Goal: Information Seeking & Learning: Check status

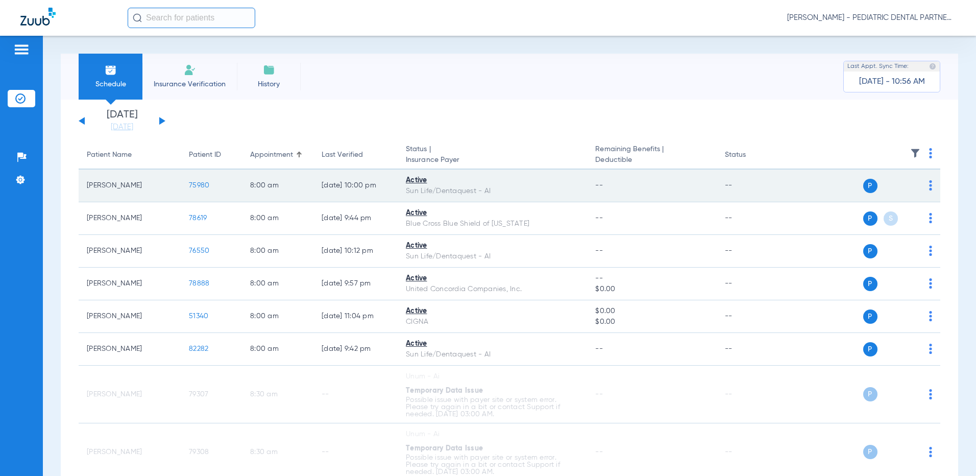
click at [208, 186] on span "75980" at bounding box center [199, 185] width 20 height 7
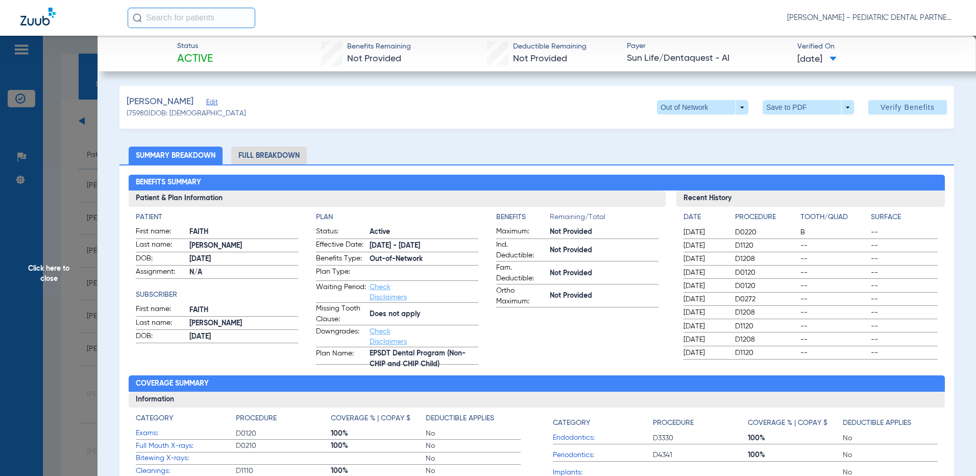
click at [48, 273] on span "Click here to close" at bounding box center [49, 274] width 98 height 476
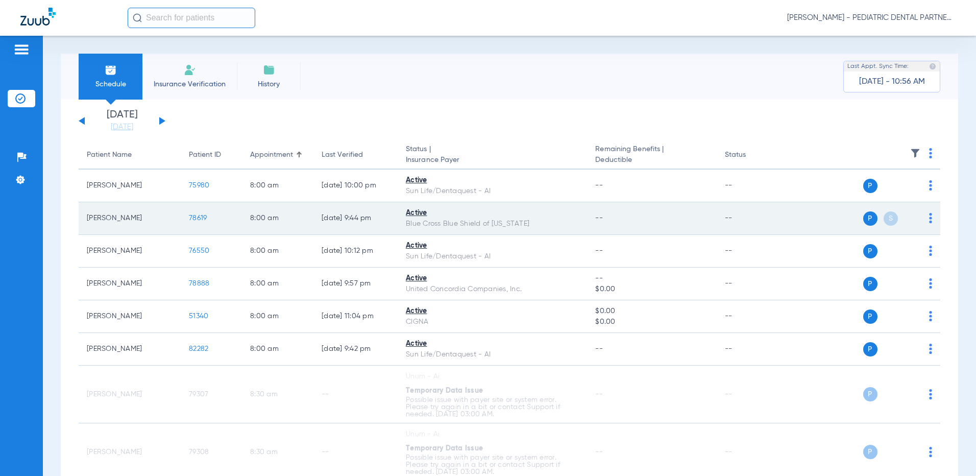
click at [200, 222] on span "78619" at bounding box center [198, 217] width 18 height 7
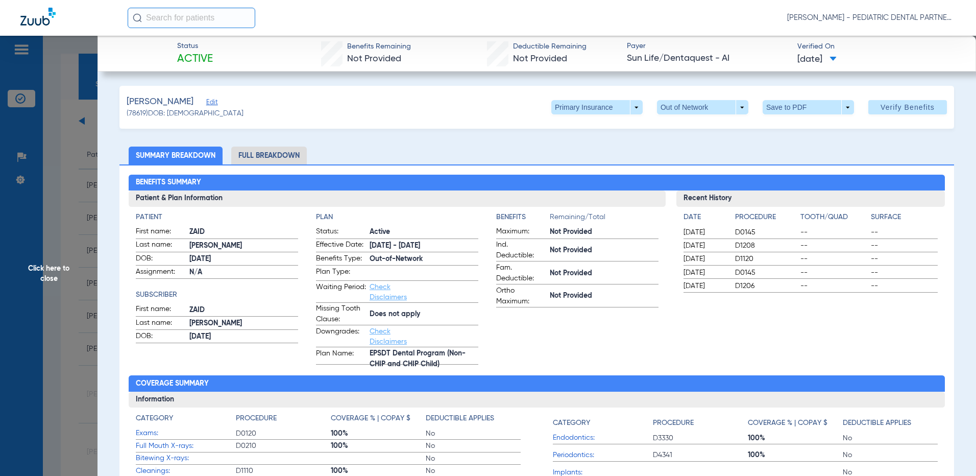
click at [40, 272] on span "Click here to close" at bounding box center [49, 274] width 98 height 476
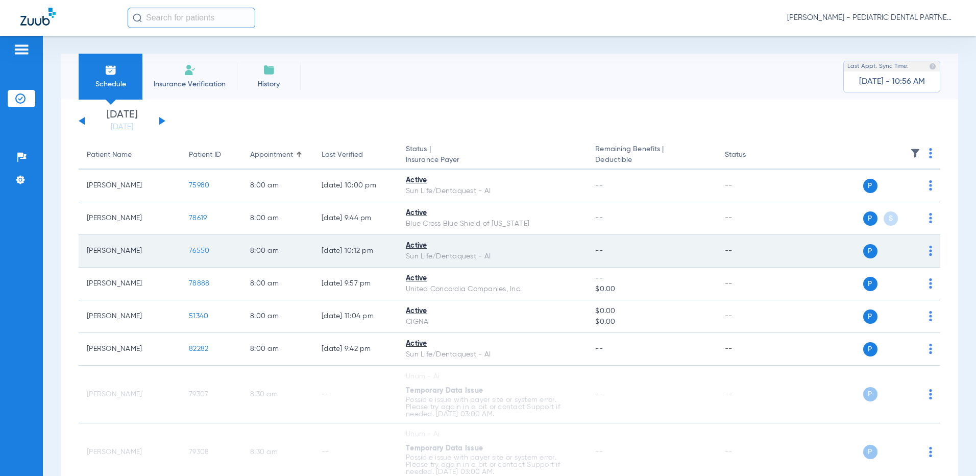
click at [197, 249] on span "76550" at bounding box center [199, 250] width 20 height 7
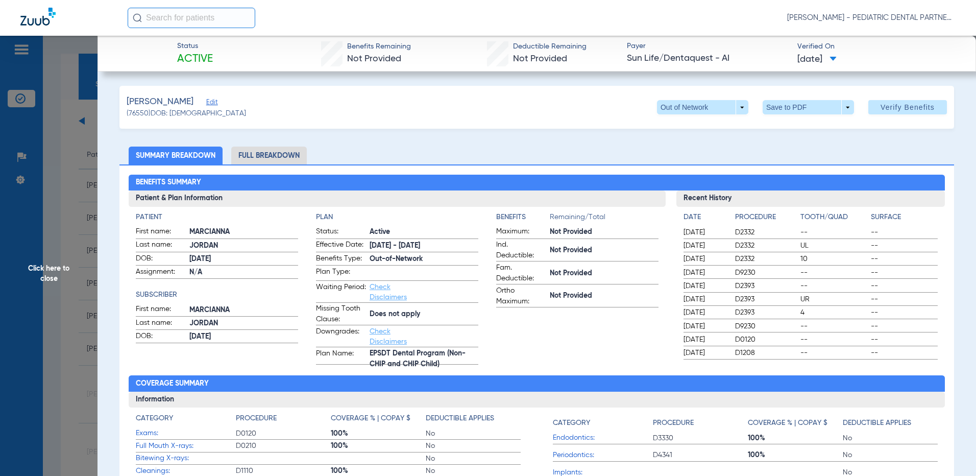
click at [39, 275] on span "Click here to close" at bounding box center [49, 274] width 98 height 476
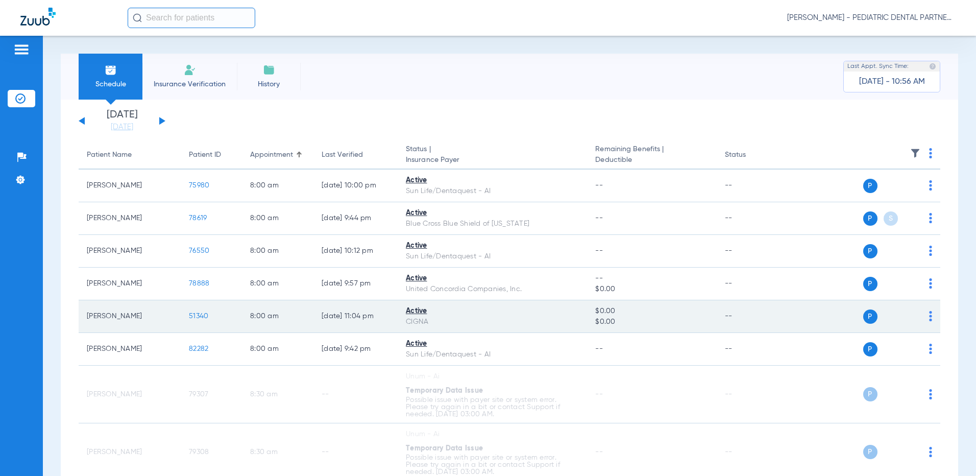
click at [196, 314] on span "51340" at bounding box center [198, 315] width 19 height 7
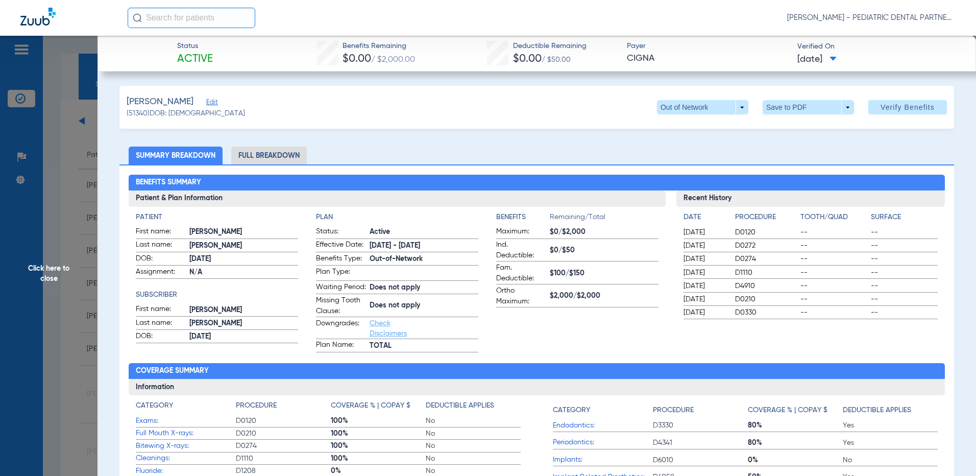
click at [43, 277] on span "Click here to close" at bounding box center [49, 274] width 98 height 476
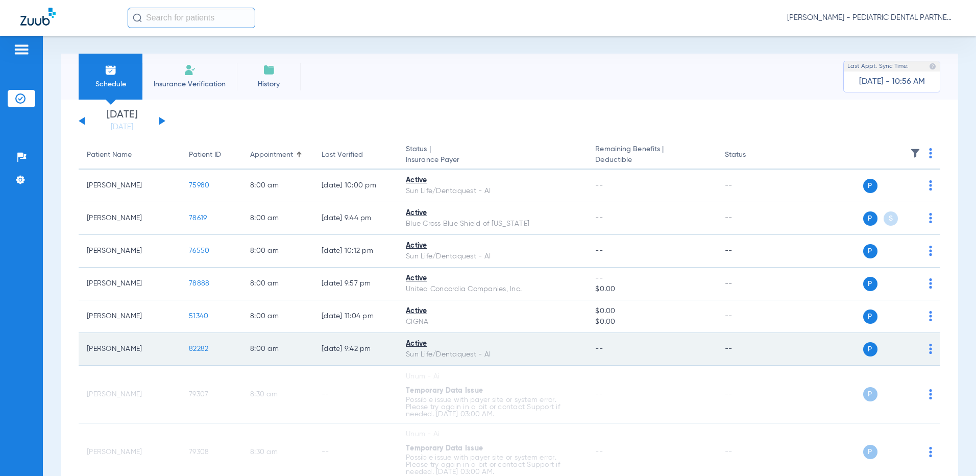
click at [201, 349] on span "82282" at bounding box center [198, 348] width 19 height 7
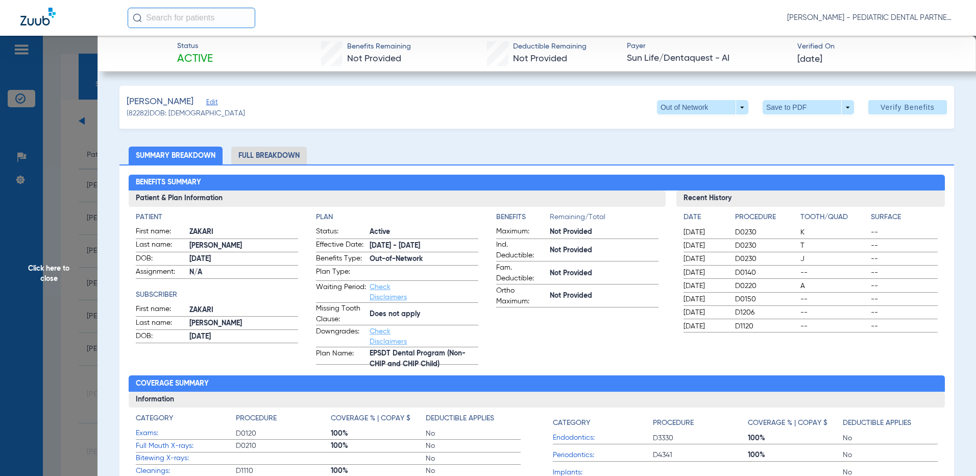
click at [47, 269] on span "Click here to close" at bounding box center [49, 274] width 98 height 476
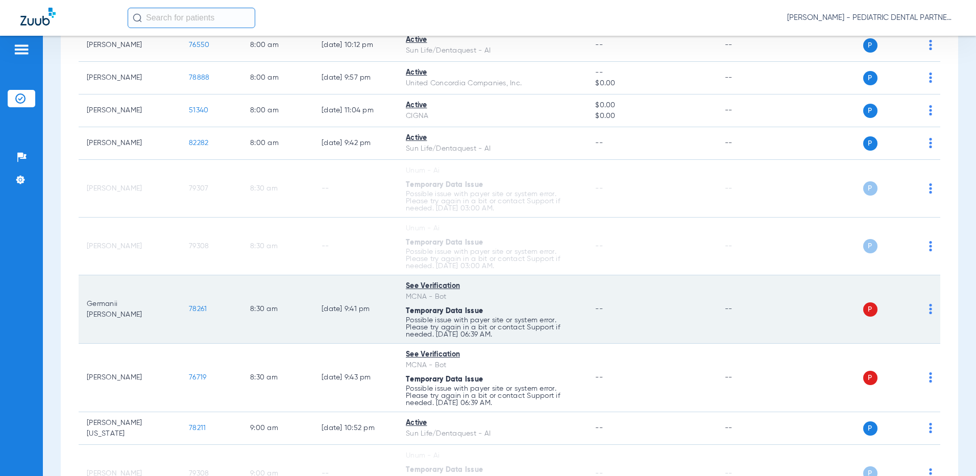
scroll to position [255, 0]
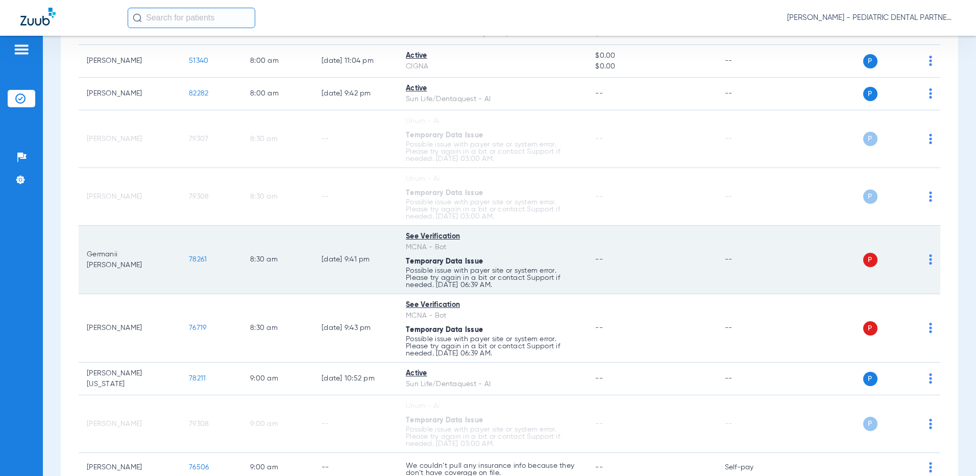
click at [199, 258] on span "78261" at bounding box center [198, 259] width 18 height 7
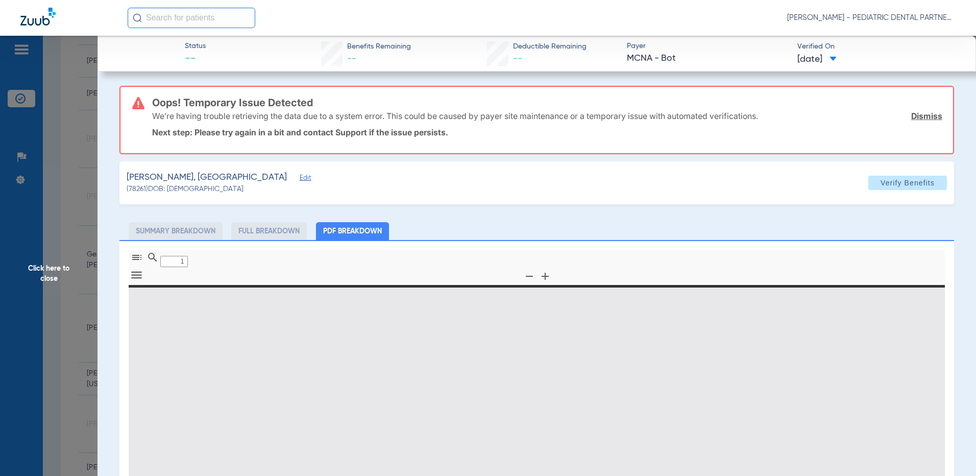
type input "0"
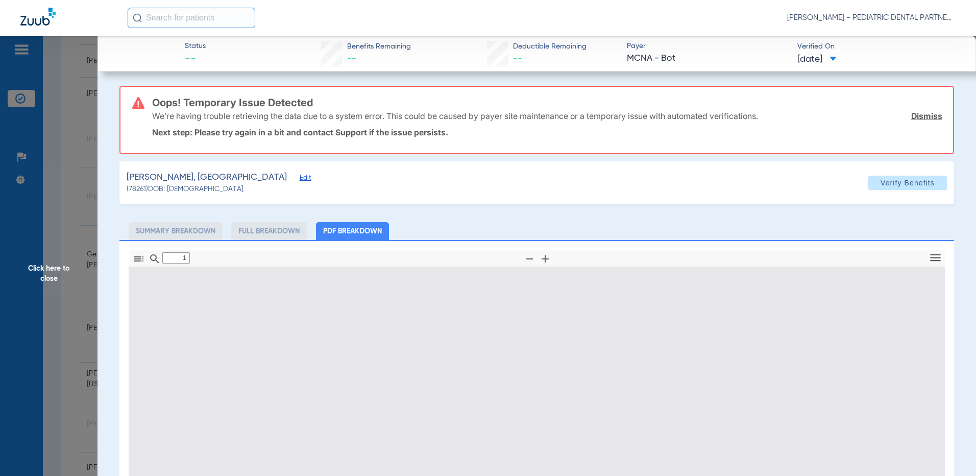
click at [38, 269] on span "Click here to close" at bounding box center [49, 274] width 98 height 476
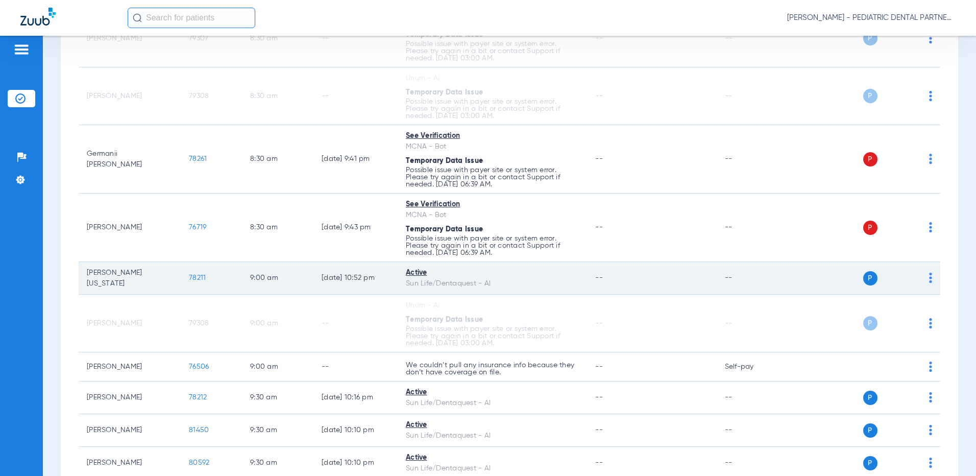
scroll to position [357, 0]
click at [200, 275] on span "78211" at bounding box center [197, 276] width 17 height 7
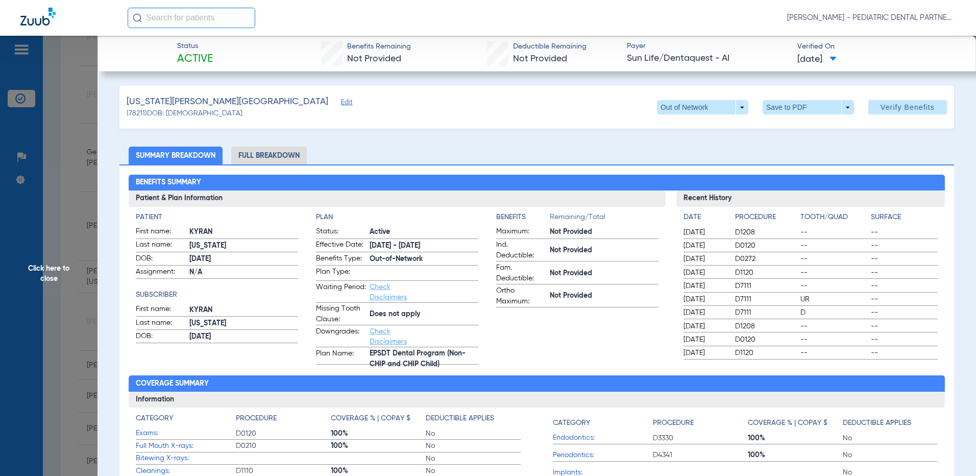
click at [36, 271] on span "Click here to close" at bounding box center [49, 274] width 98 height 476
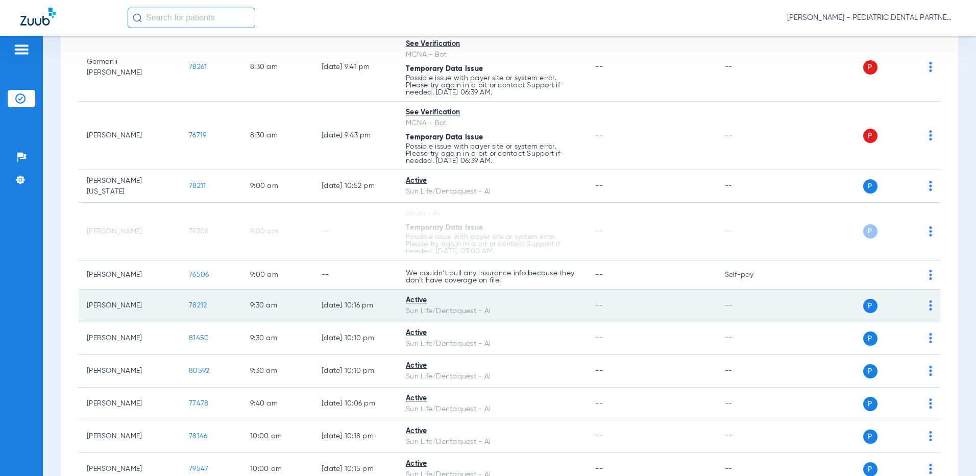
scroll to position [459, 0]
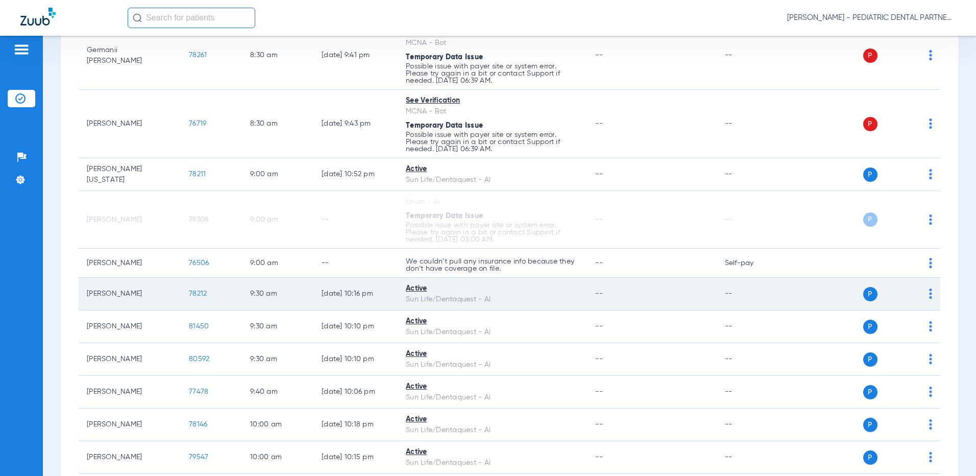
click at [194, 293] on span "78212" at bounding box center [198, 293] width 18 height 7
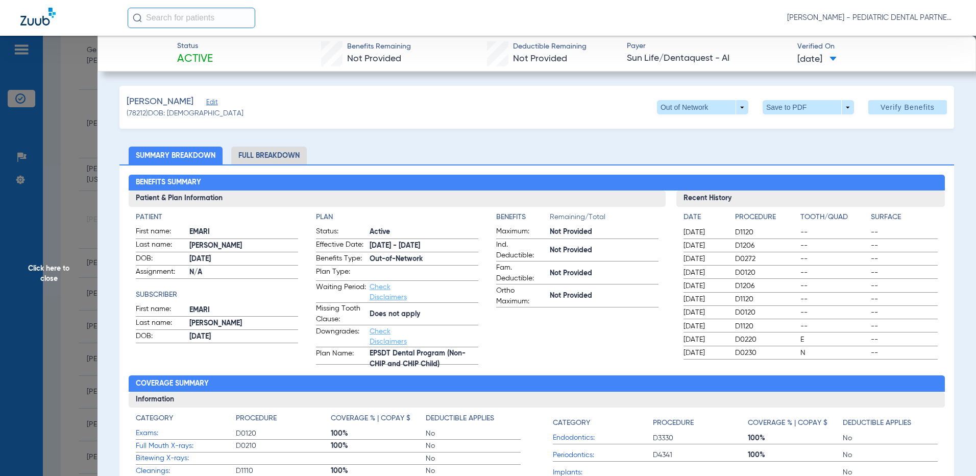
click at [40, 271] on span "Click here to close" at bounding box center [49, 274] width 98 height 476
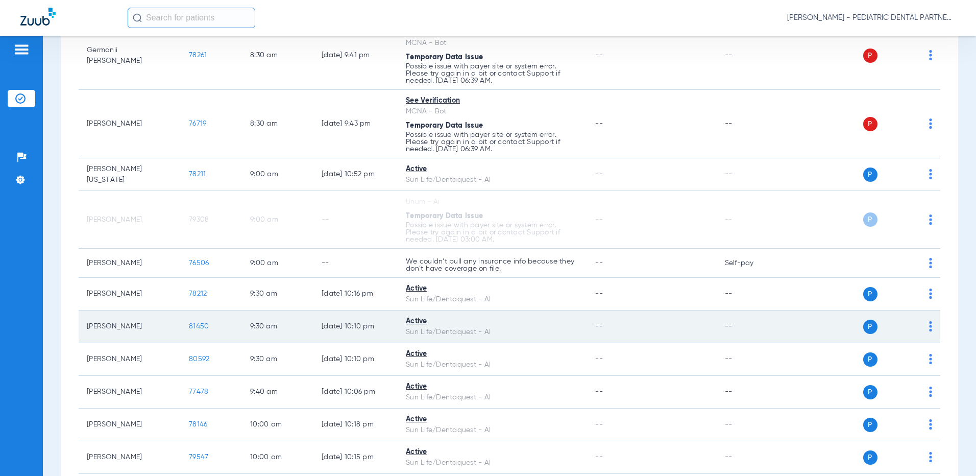
click at [192, 327] on span "81450" at bounding box center [199, 326] width 20 height 7
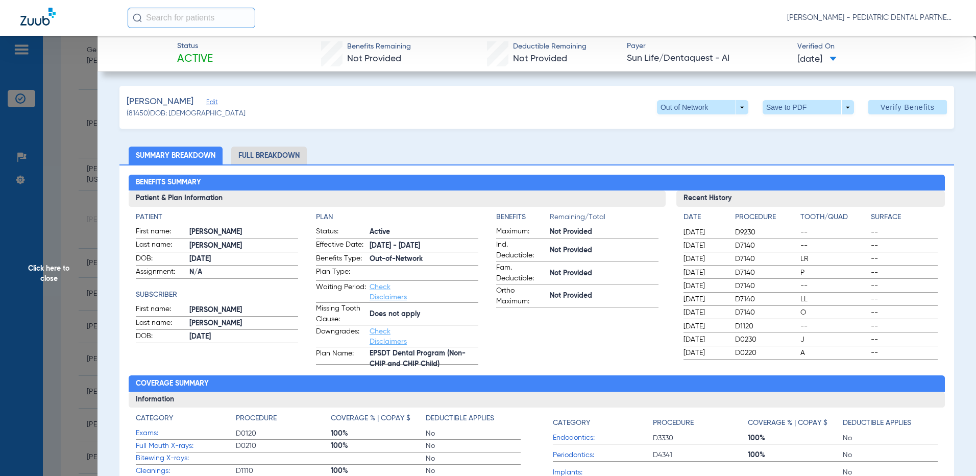
click at [41, 267] on span "Click here to close" at bounding box center [49, 274] width 98 height 476
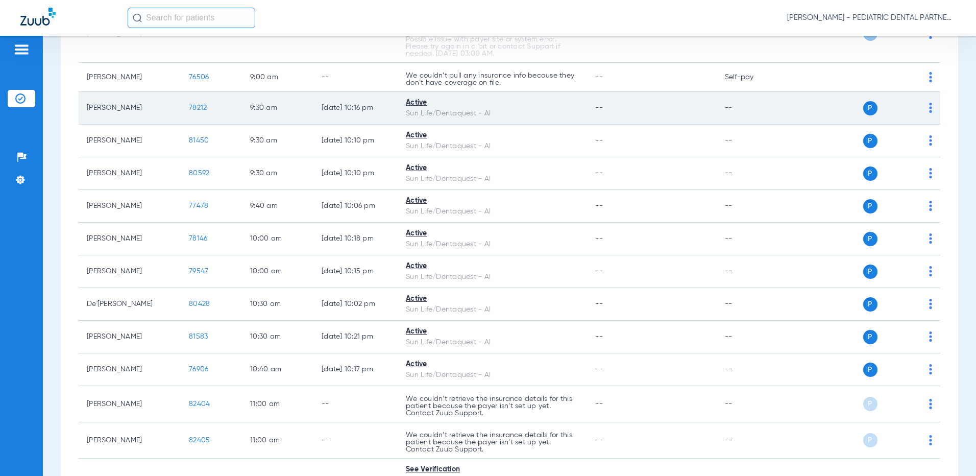
scroll to position [664, 0]
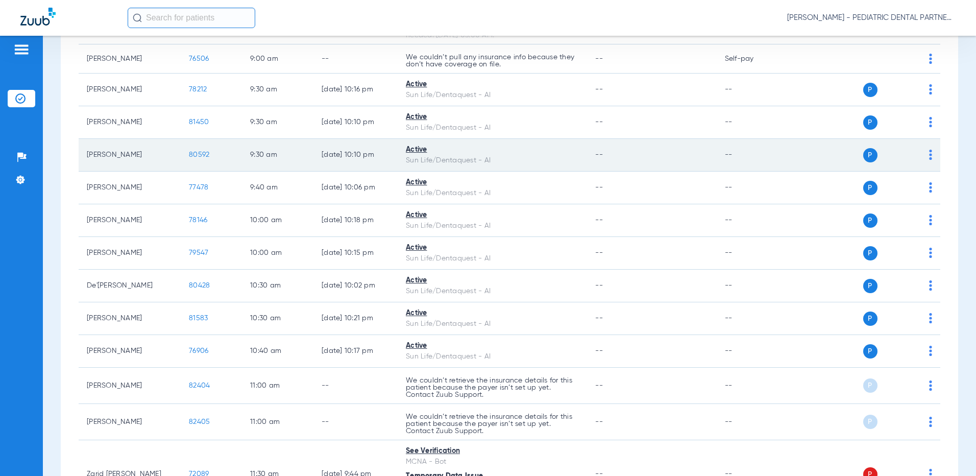
click at [199, 156] on span "80592" at bounding box center [199, 154] width 20 height 7
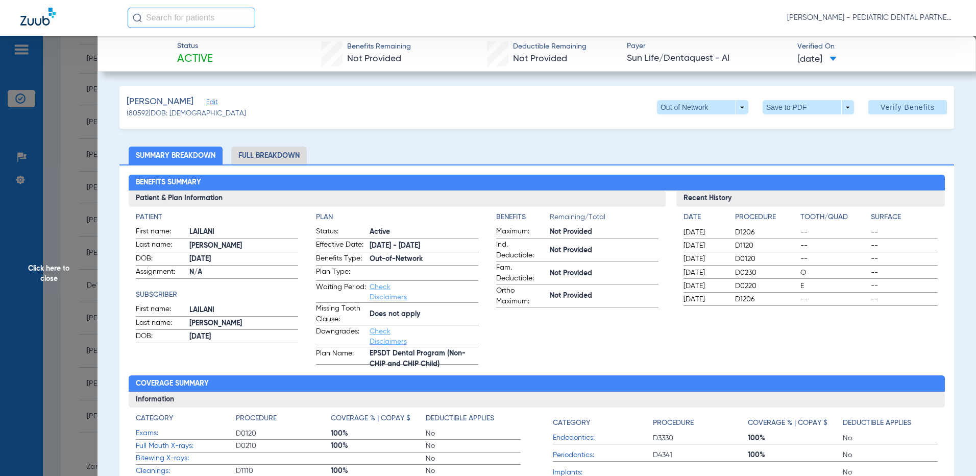
click at [65, 416] on span "Click here to close" at bounding box center [49, 274] width 98 height 476
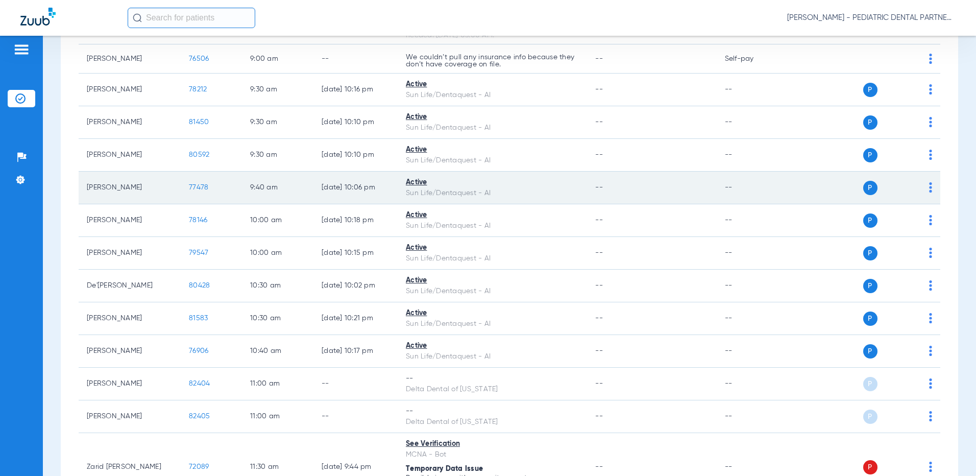
click at [201, 187] on span "77478" at bounding box center [198, 187] width 19 height 7
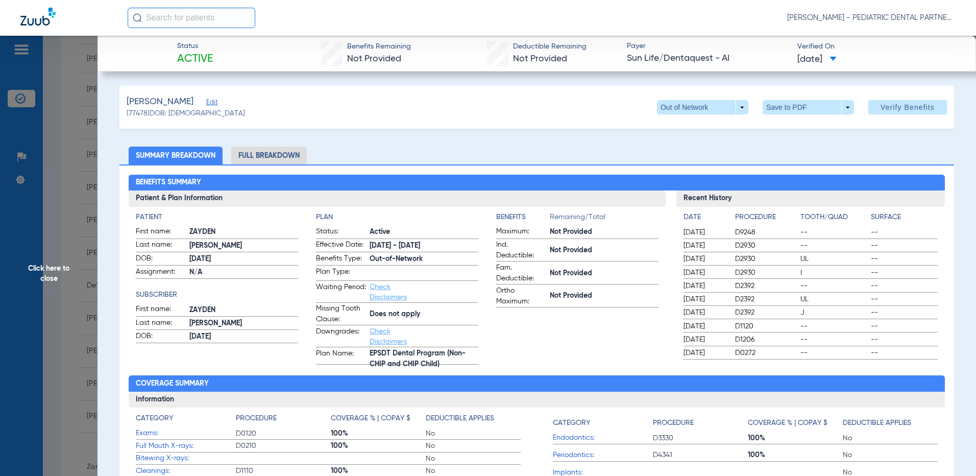
click at [42, 270] on span "Click here to close" at bounding box center [49, 274] width 98 height 476
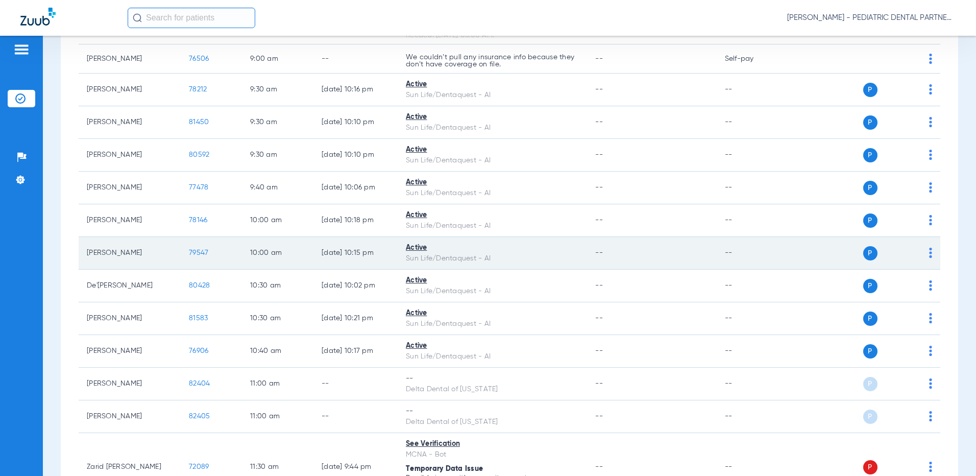
click at [199, 254] on span "79547" at bounding box center [198, 252] width 19 height 7
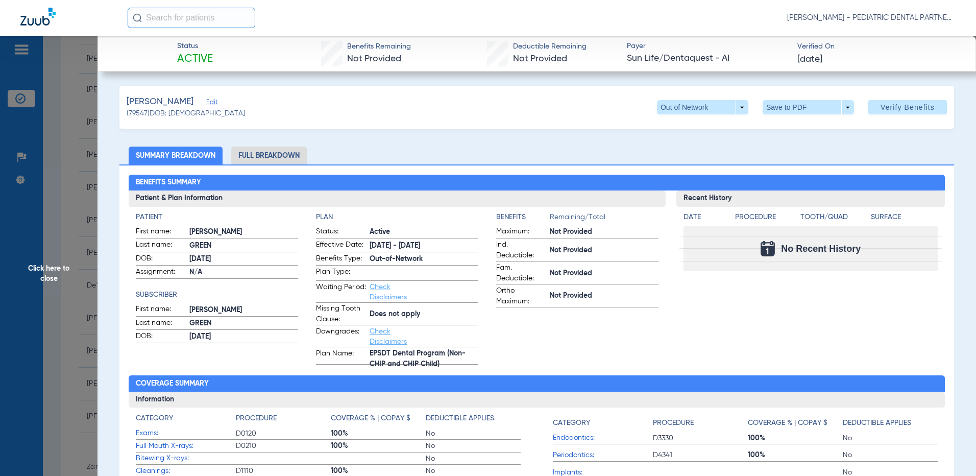
click at [44, 272] on span "Click here to close" at bounding box center [49, 274] width 98 height 476
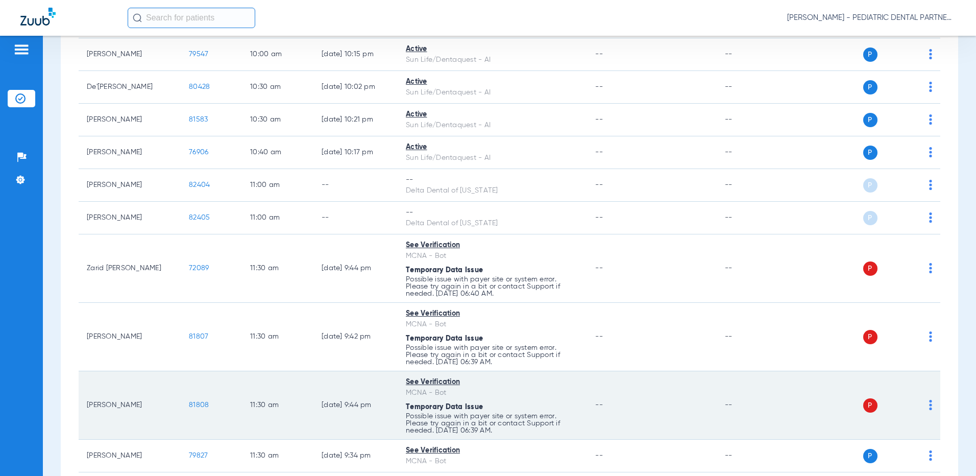
scroll to position [919, 0]
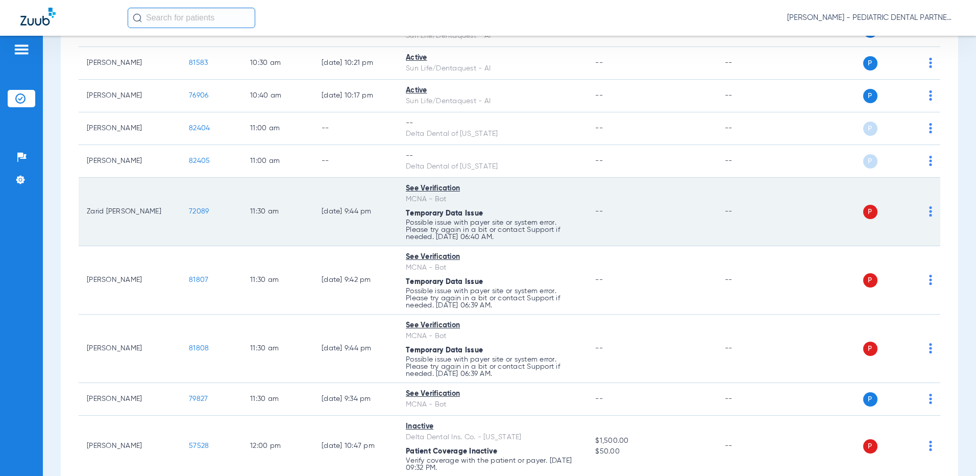
click at [200, 210] on span "72089" at bounding box center [199, 211] width 20 height 7
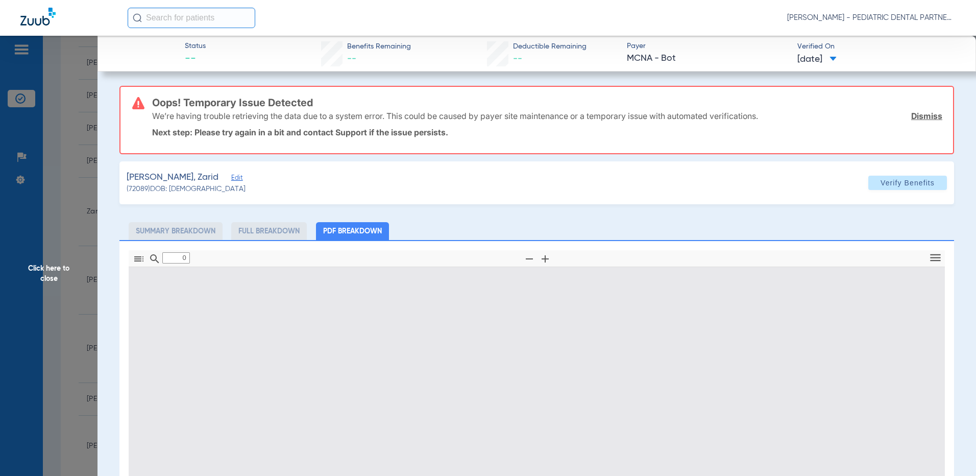
type input "1"
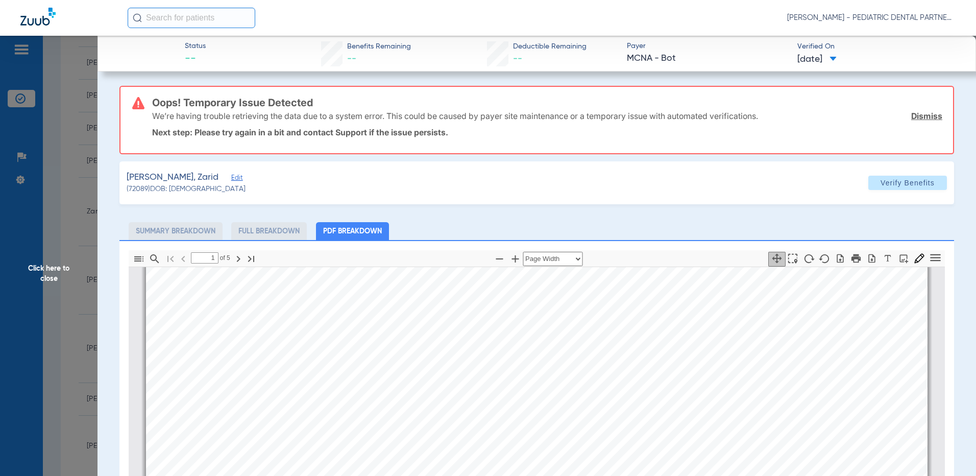
scroll to position [567, 0]
click at [48, 265] on span "Click here to close" at bounding box center [49, 274] width 98 height 476
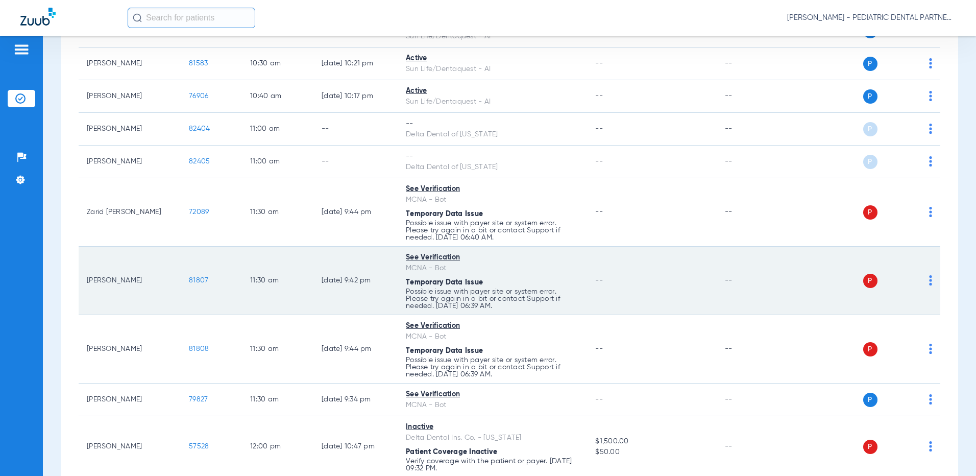
scroll to position [919, 0]
click at [204, 279] on span "81807" at bounding box center [198, 279] width 19 height 7
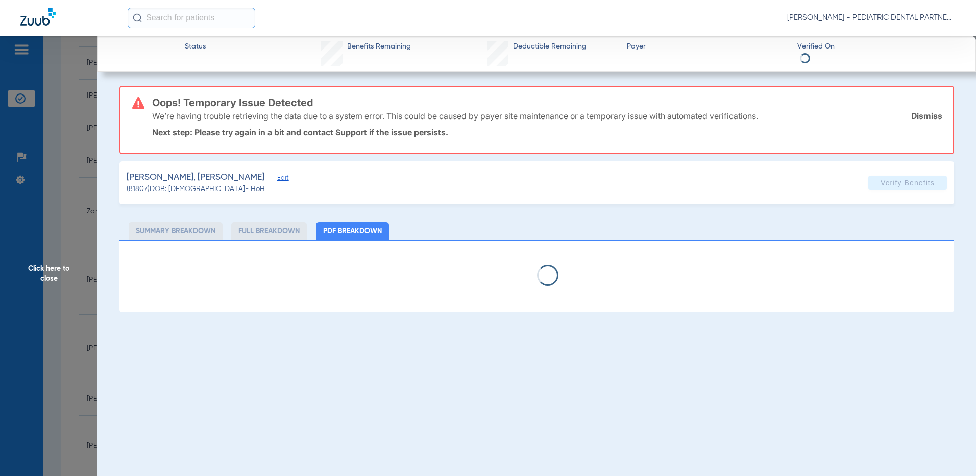
click at [55, 268] on span "Click here to close" at bounding box center [49, 274] width 98 height 476
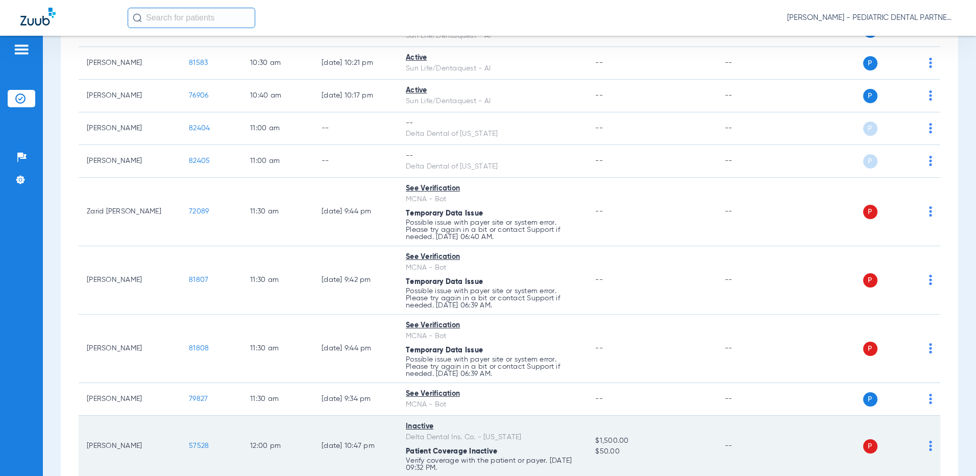
scroll to position [1123, 0]
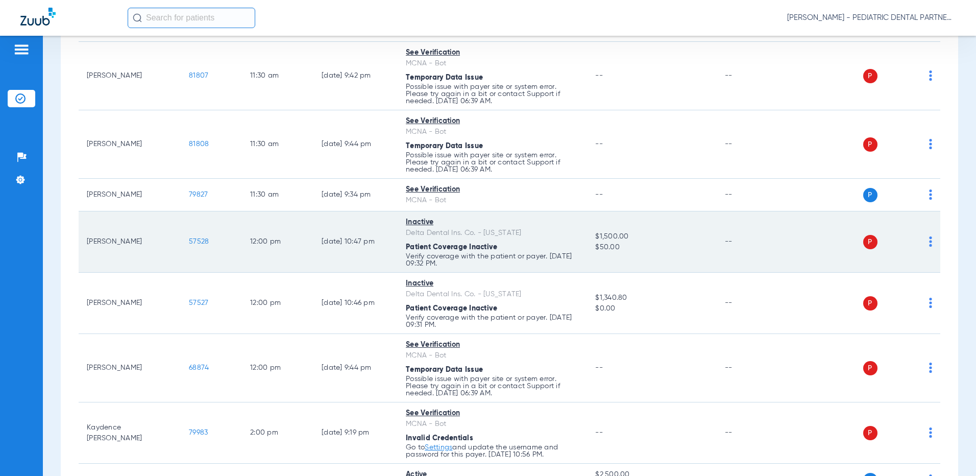
click at [195, 240] on span "57528" at bounding box center [199, 241] width 20 height 7
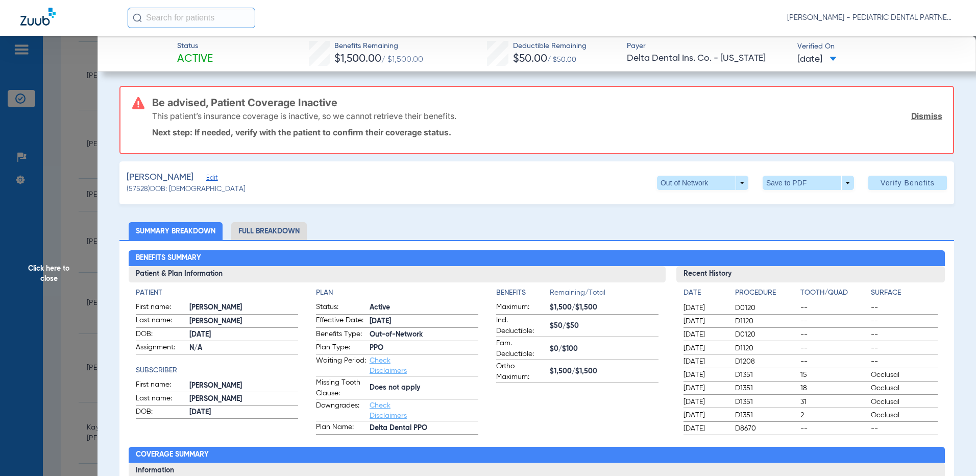
click at [45, 267] on span "Click here to close" at bounding box center [49, 274] width 98 height 476
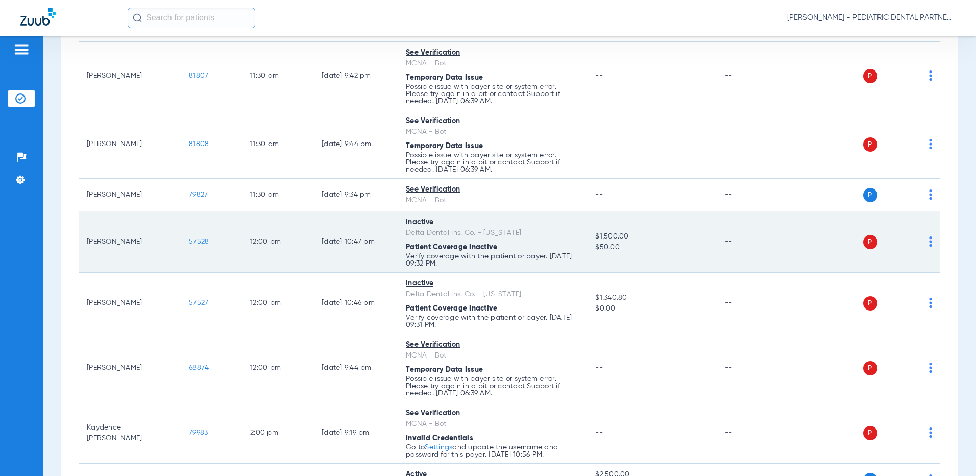
click at [423, 222] on div "Inactive" at bounding box center [492, 222] width 173 height 11
click at [198, 241] on span "57528" at bounding box center [199, 241] width 20 height 7
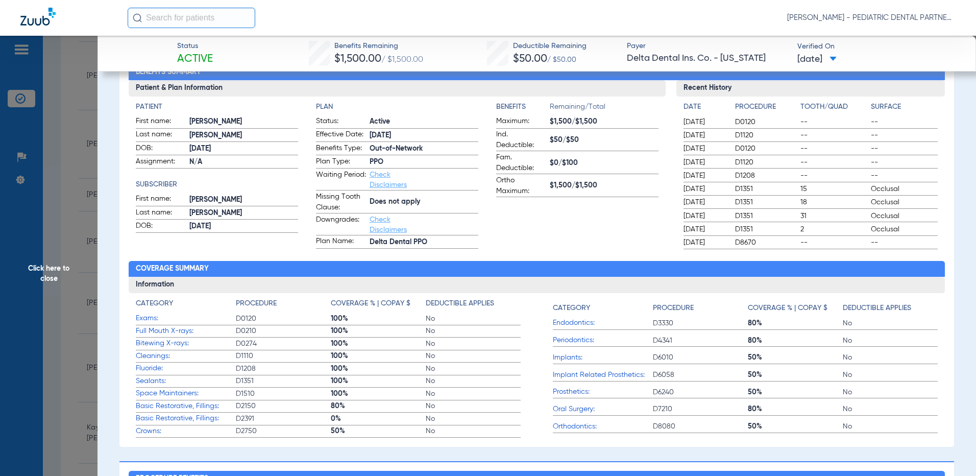
scroll to position [204, 0]
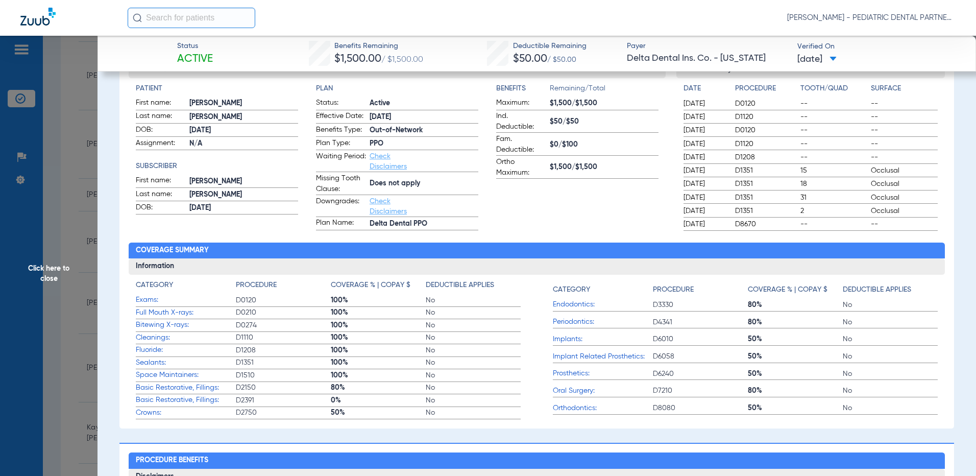
click at [56, 268] on span "Click here to close" at bounding box center [49, 274] width 98 height 476
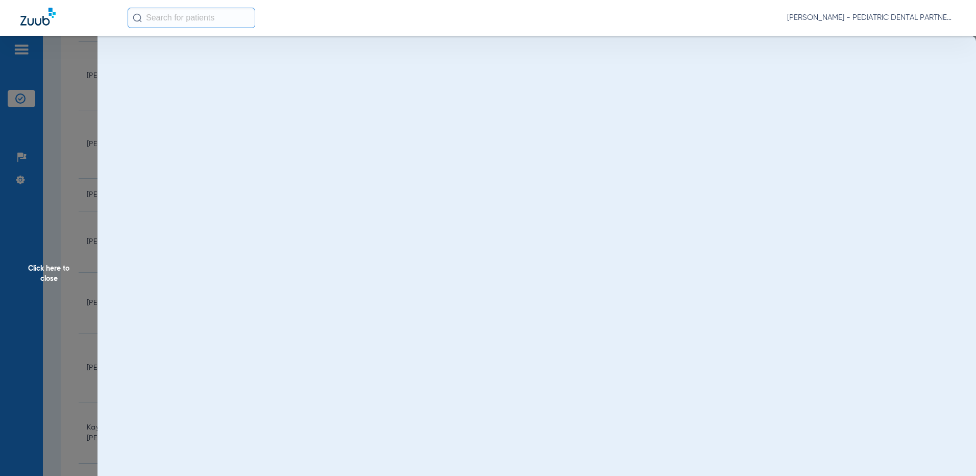
scroll to position [0, 0]
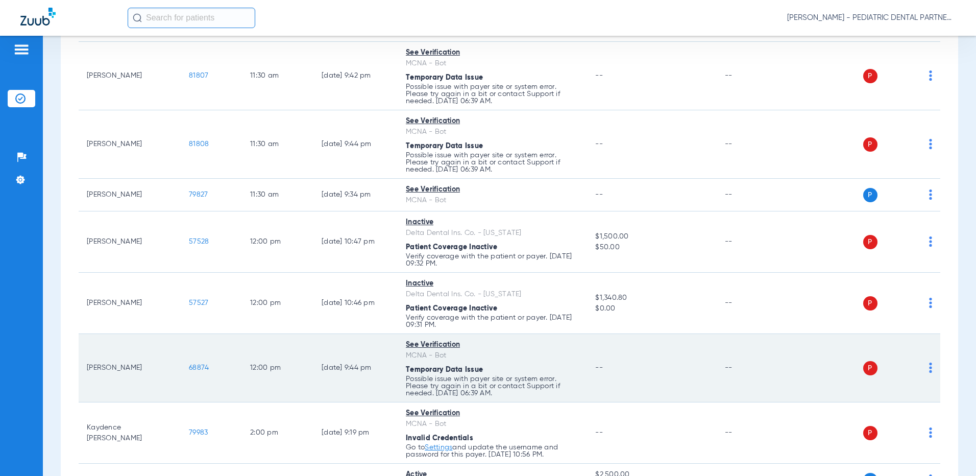
click at [196, 366] on span "68874" at bounding box center [199, 367] width 20 height 7
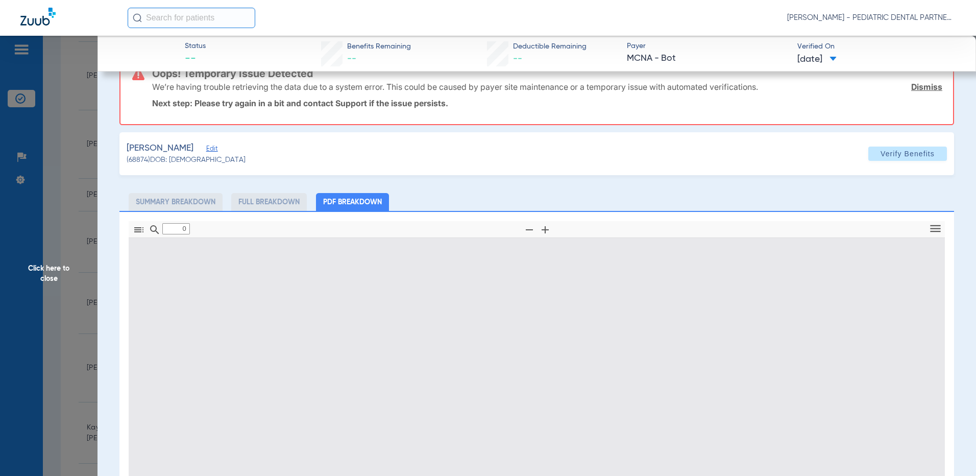
type input "1"
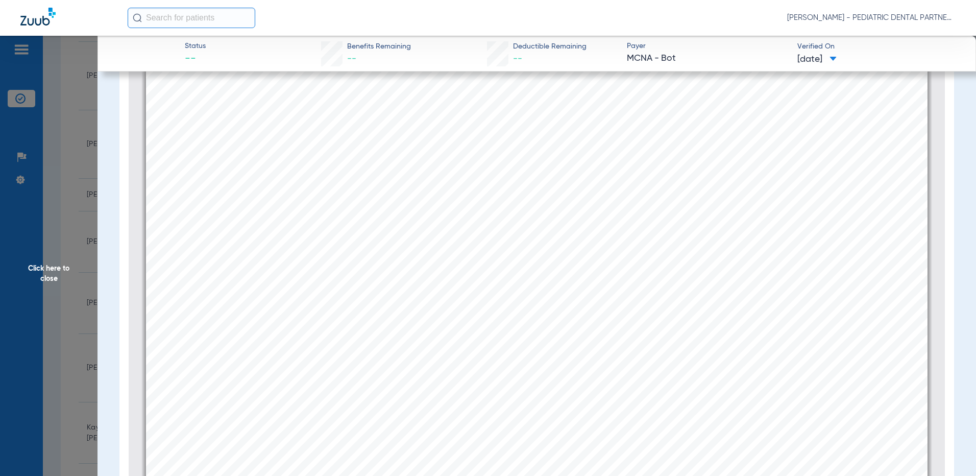
scroll to position [5, 0]
click at [52, 271] on span "Click here to close" at bounding box center [49, 274] width 98 height 476
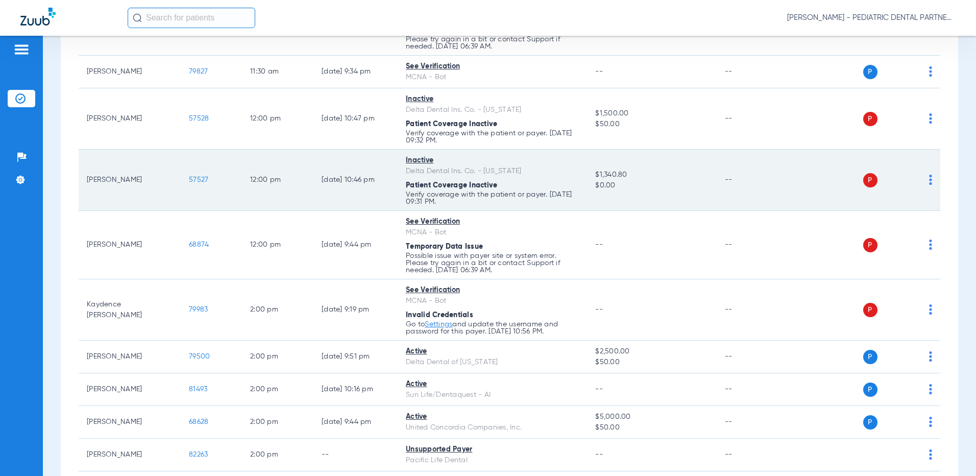
scroll to position [1276, 0]
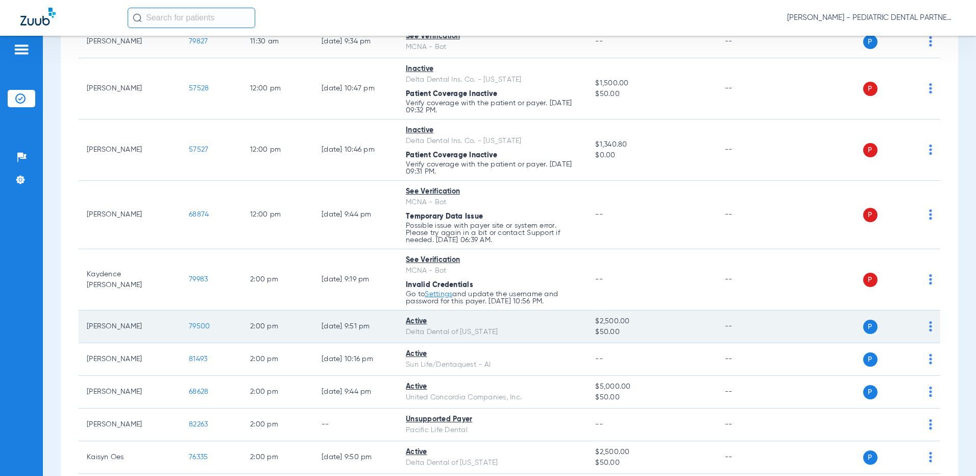
click at [202, 327] on span "79500" at bounding box center [199, 326] width 21 height 7
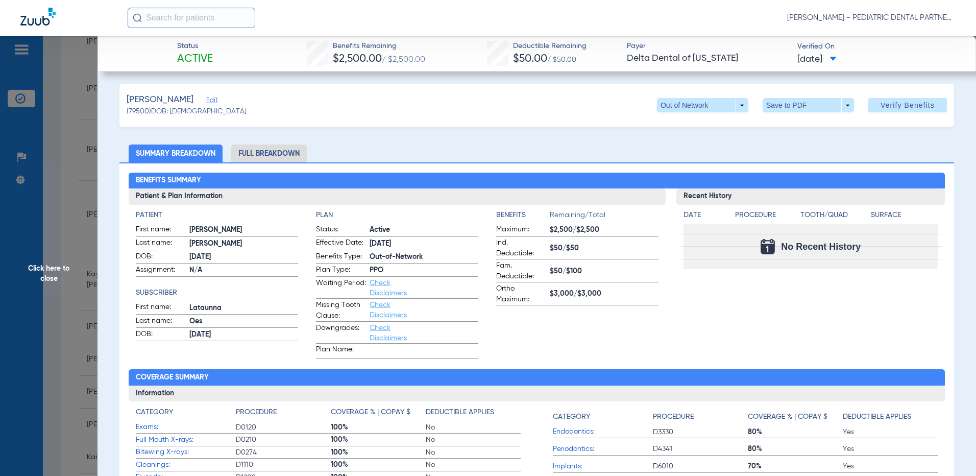
scroll to position [0, 0]
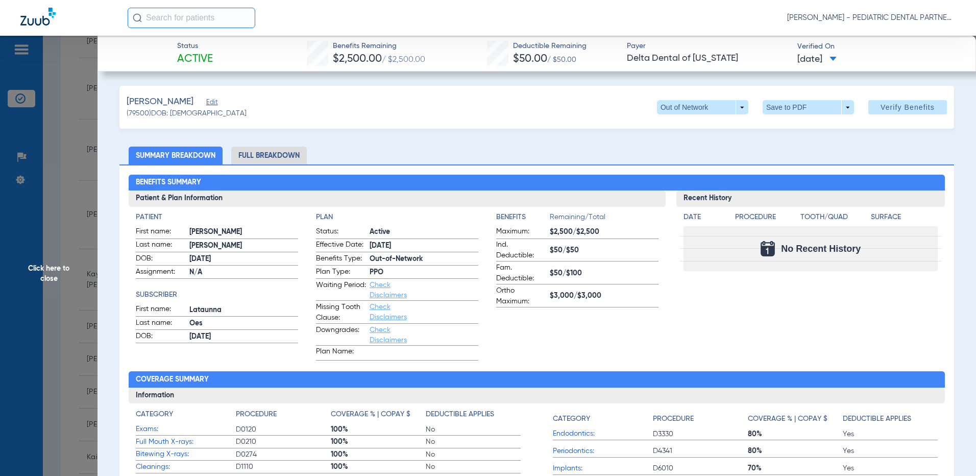
click at [53, 282] on span "Click here to close" at bounding box center [49, 274] width 98 height 476
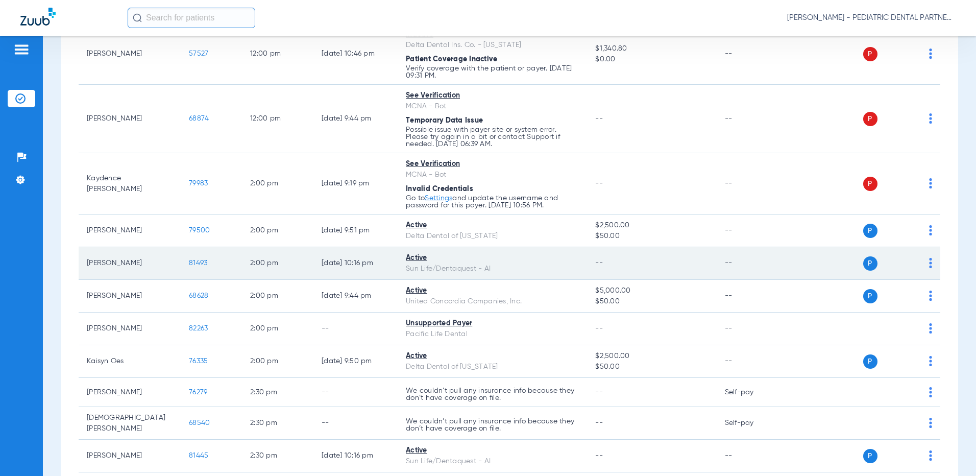
scroll to position [1378, 0]
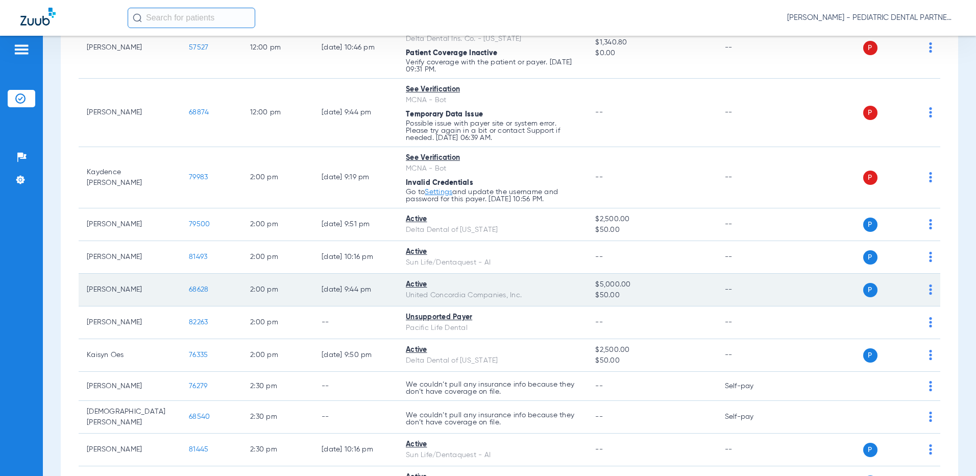
click at [197, 290] on span "68628" at bounding box center [198, 289] width 19 height 7
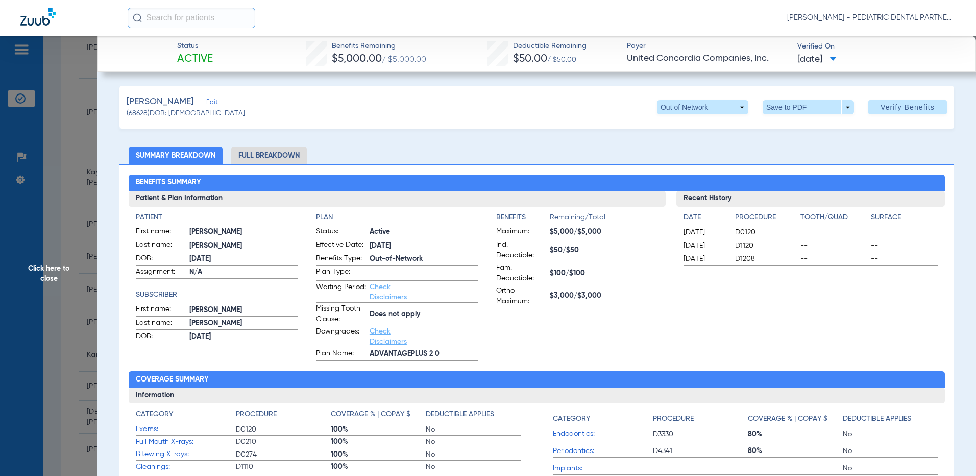
click at [39, 269] on span "Click here to close" at bounding box center [49, 274] width 98 height 476
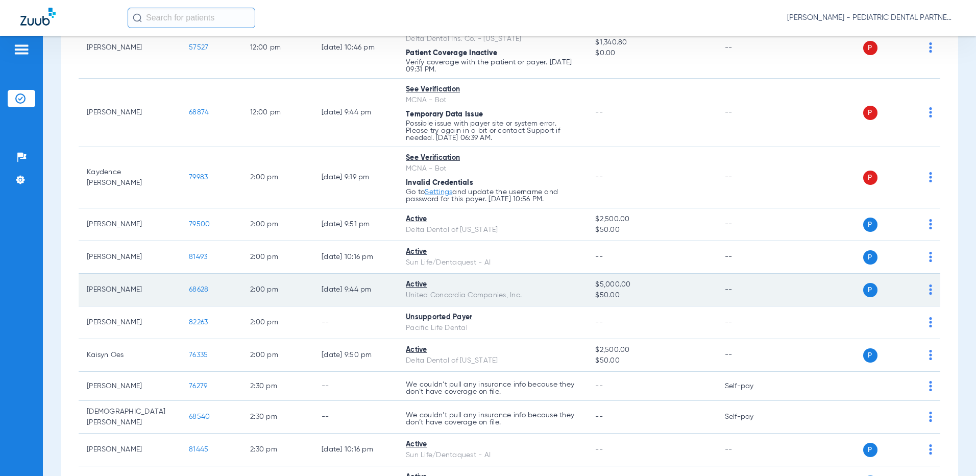
click at [203, 289] on span "68628" at bounding box center [198, 289] width 19 height 7
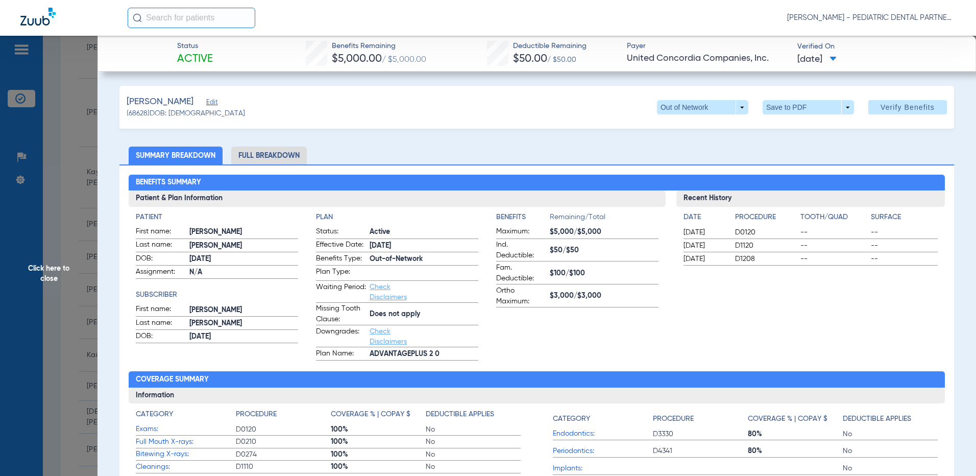
click at [46, 269] on span "Click here to close" at bounding box center [49, 274] width 98 height 476
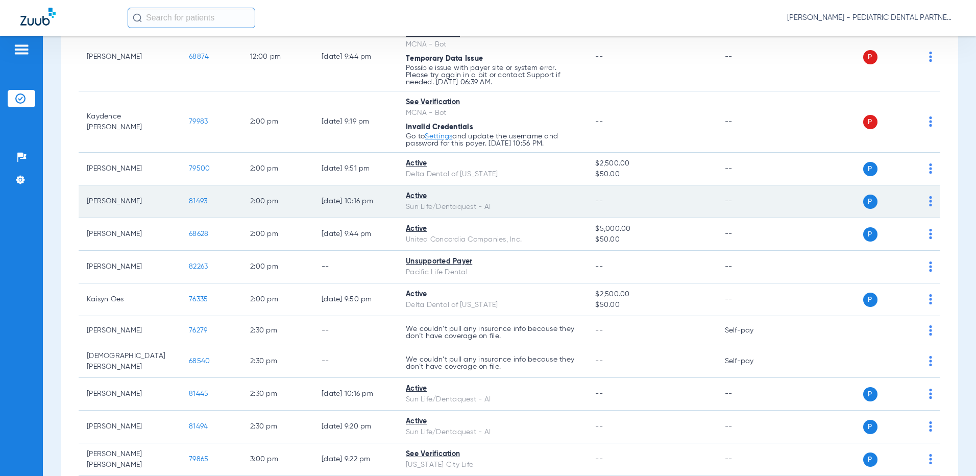
scroll to position [1532, 0]
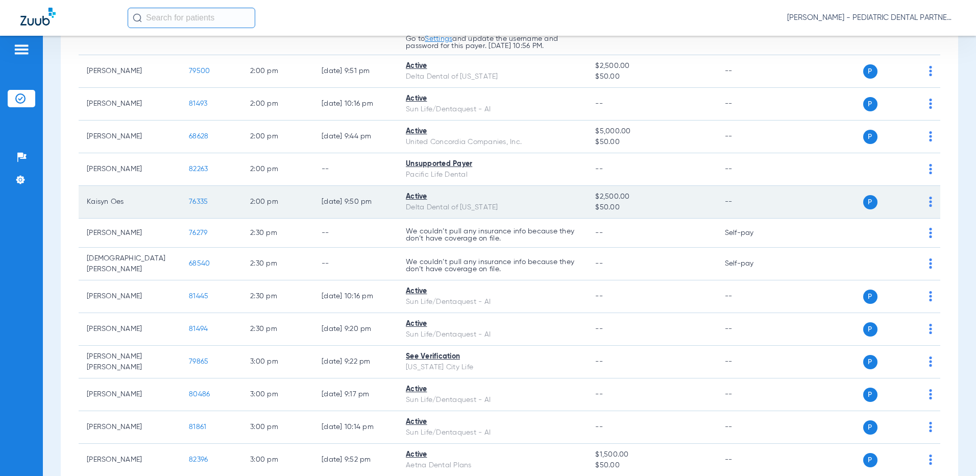
click at [197, 203] on span "76335" at bounding box center [198, 201] width 19 height 7
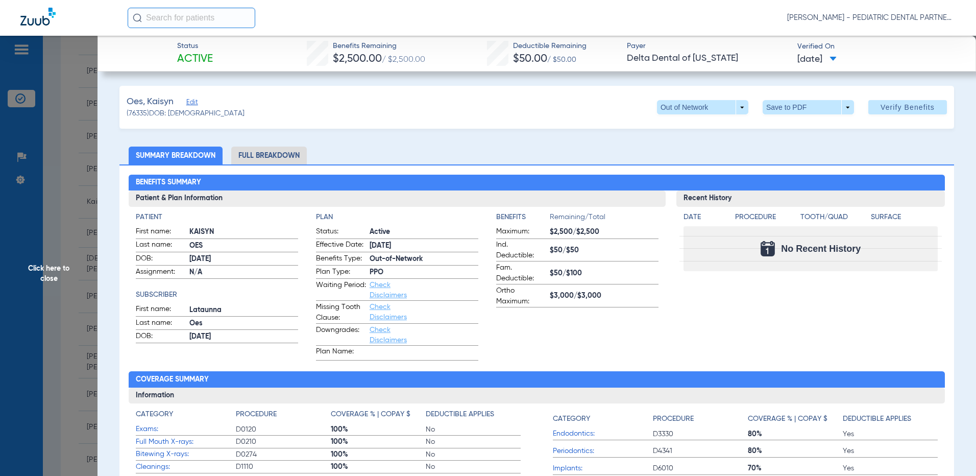
click at [48, 273] on span "Click here to close" at bounding box center [49, 274] width 98 height 476
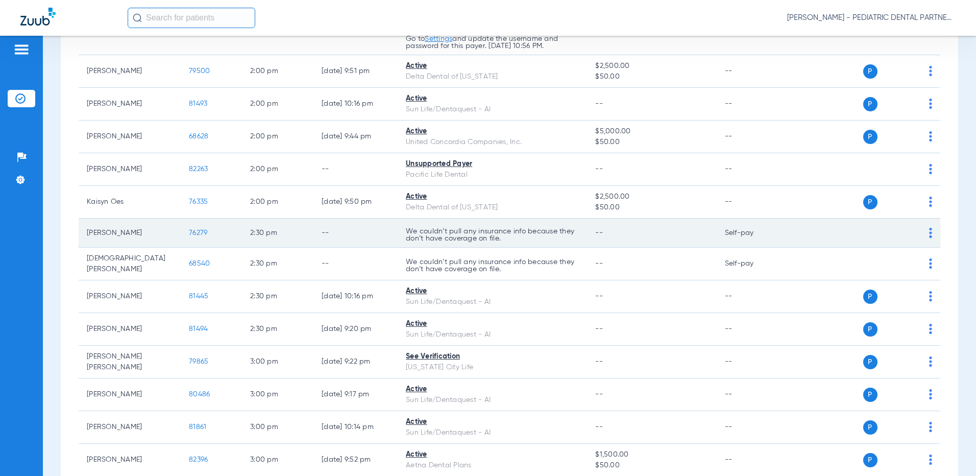
click at [205, 232] on span "76279" at bounding box center [198, 232] width 18 height 7
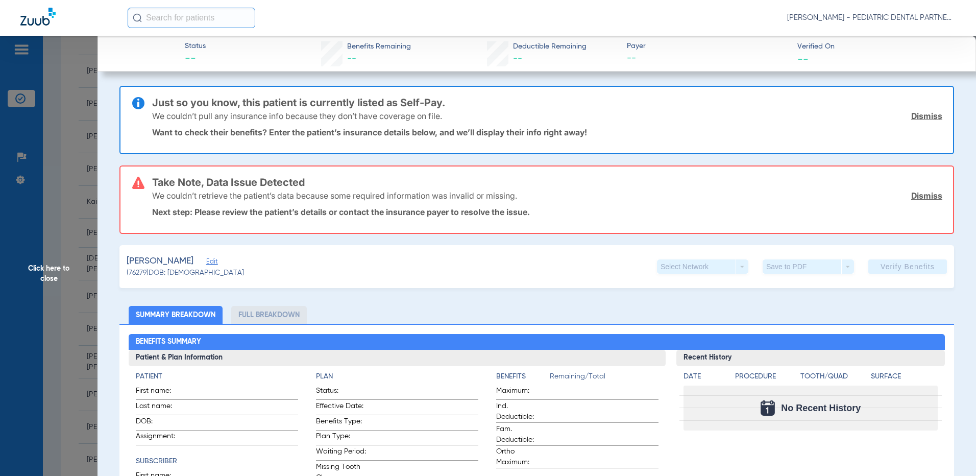
click at [41, 272] on span "Click here to close" at bounding box center [49, 274] width 98 height 476
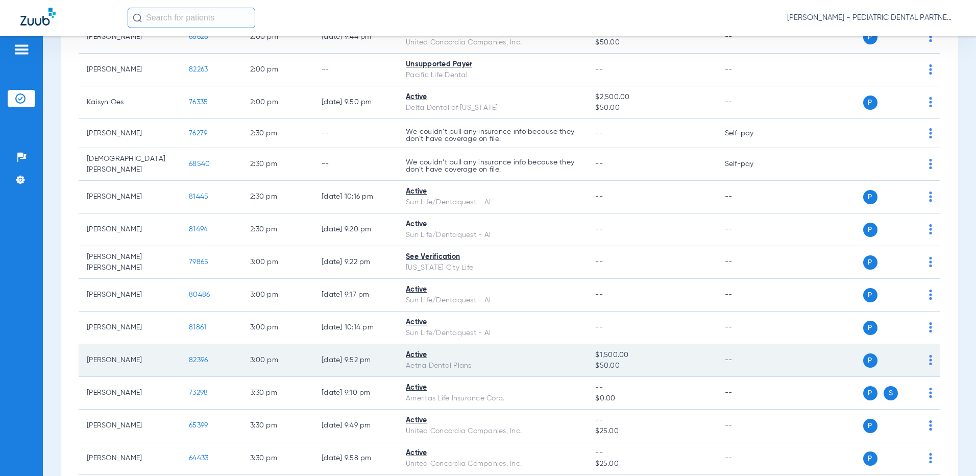
scroll to position [1634, 0]
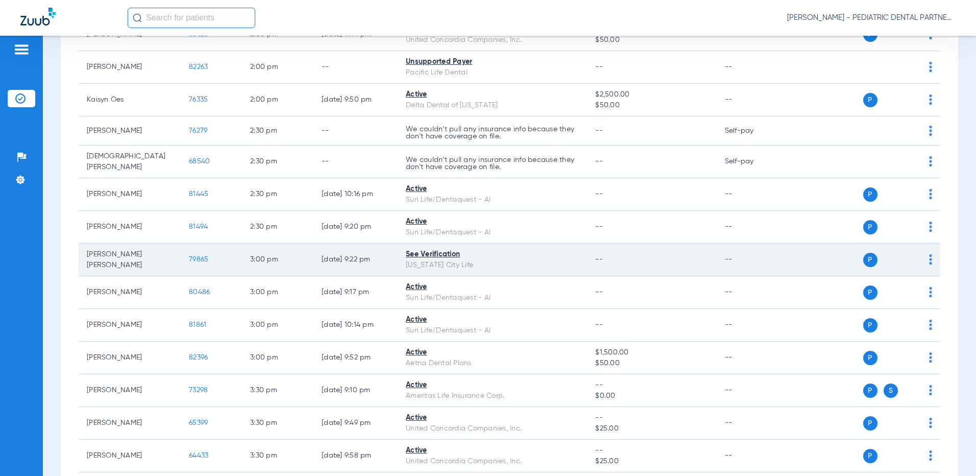
click at [197, 256] on span "79865" at bounding box center [198, 259] width 19 height 7
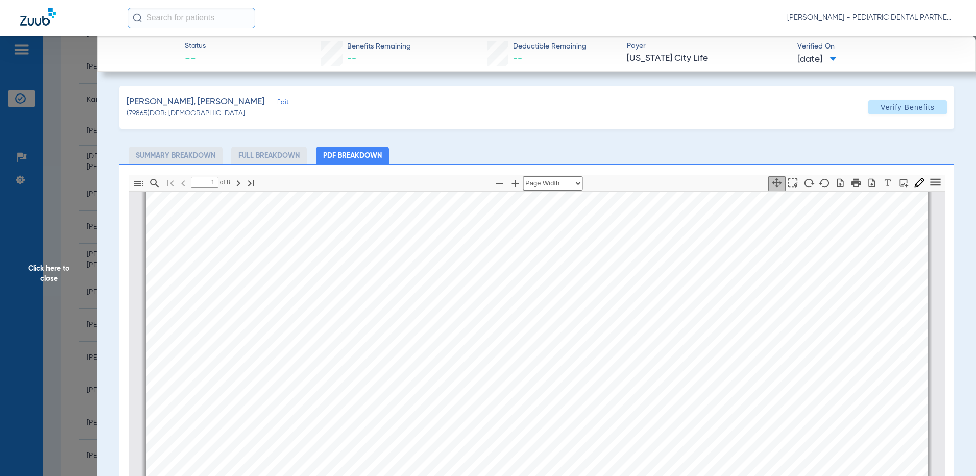
type input "2"
click at [37, 268] on span "Click here to close" at bounding box center [49, 274] width 98 height 476
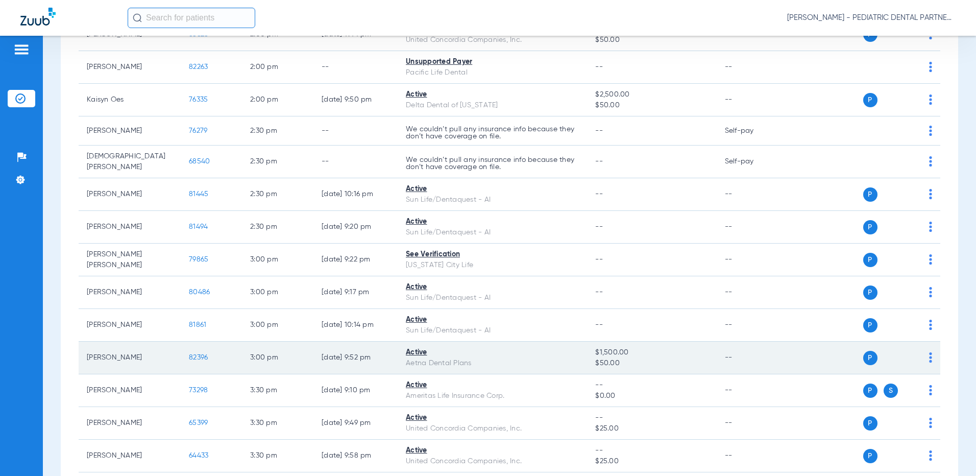
click at [194, 355] on span "82396" at bounding box center [198, 357] width 19 height 7
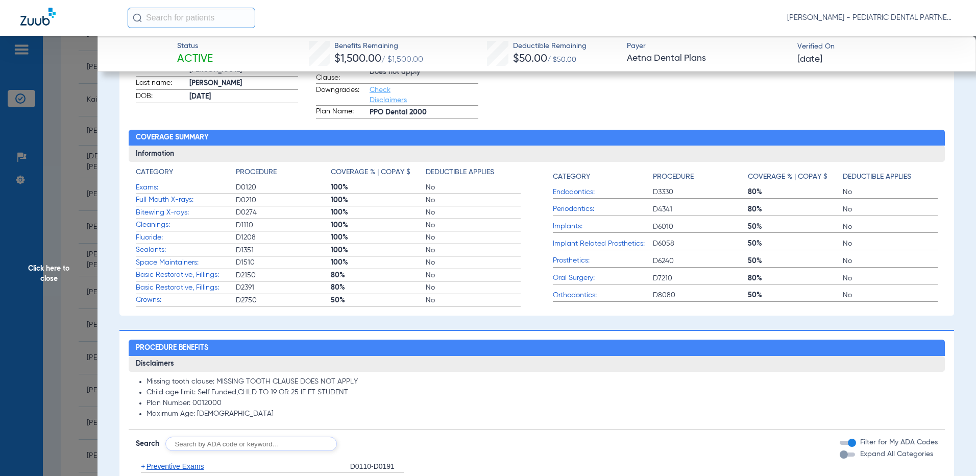
scroll to position [255, 0]
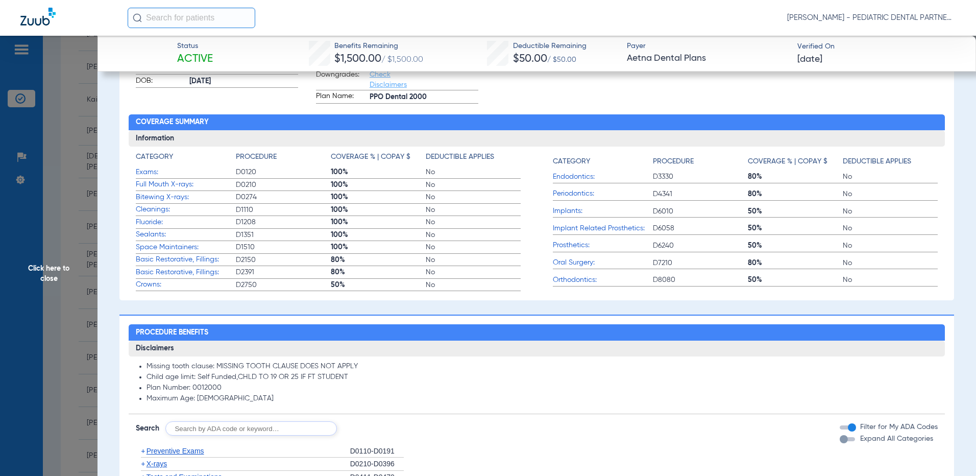
click at [35, 269] on span "Click here to close" at bounding box center [49, 274] width 98 height 476
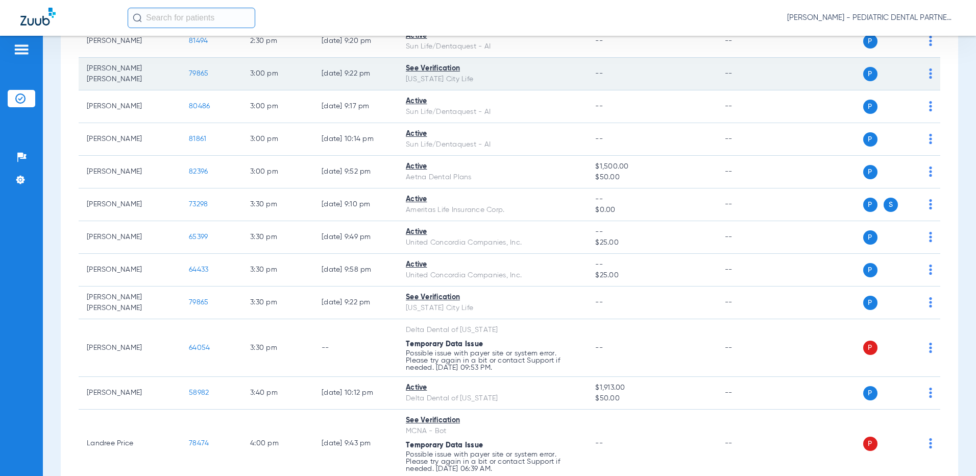
scroll to position [1838, 0]
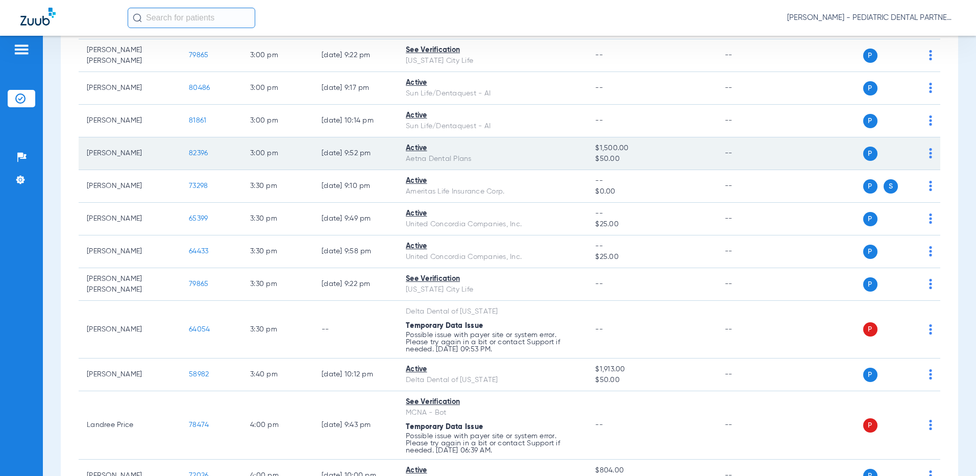
click at [195, 152] on span "82396" at bounding box center [198, 153] width 19 height 7
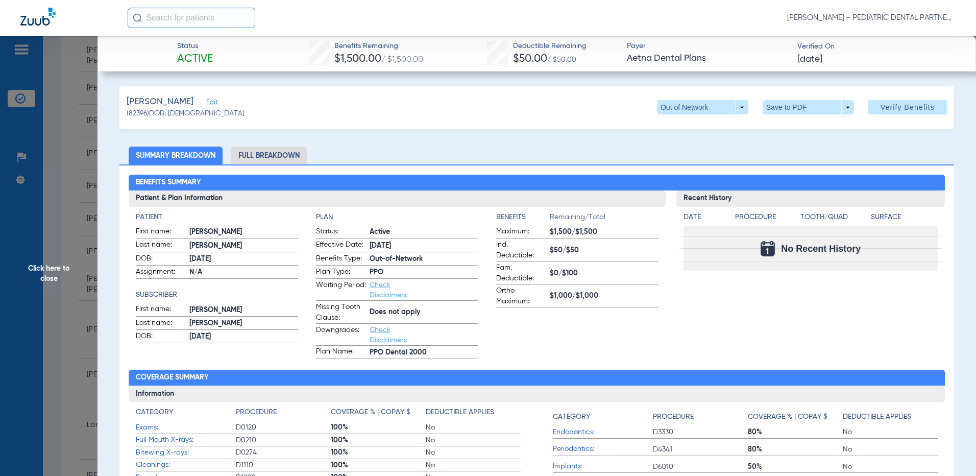
click at [53, 274] on span "Click here to close" at bounding box center [49, 274] width 98 height 476
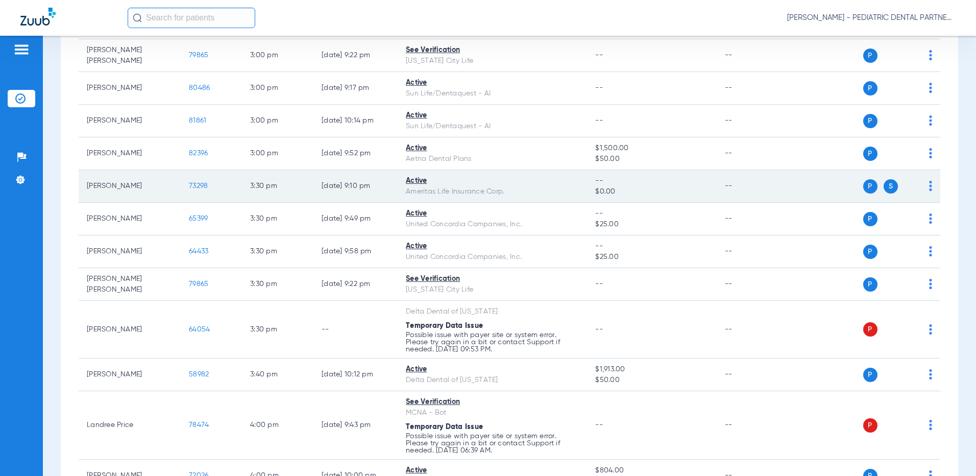
click at [201, 182] on span "73298" at bounding box center [198, 185] width 19 height 7
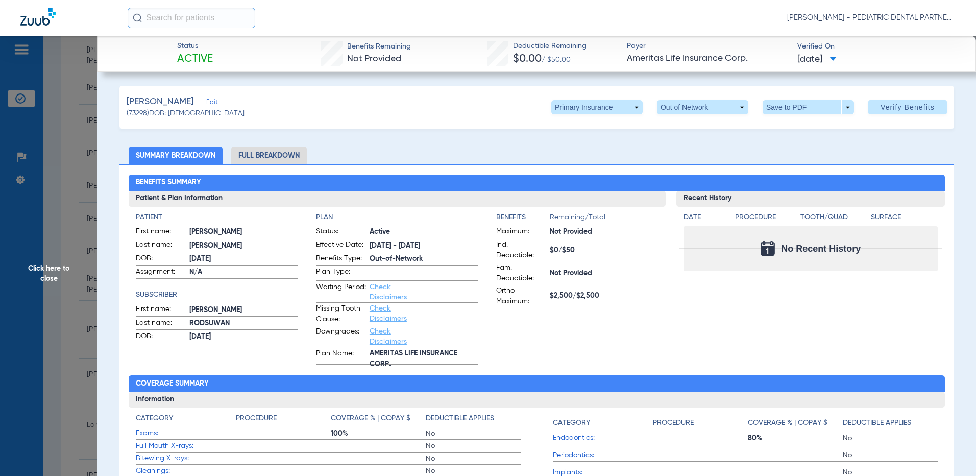
click at [50, 273] on span "Click here to close" at bounding box center [49, 274] width 98 height 476
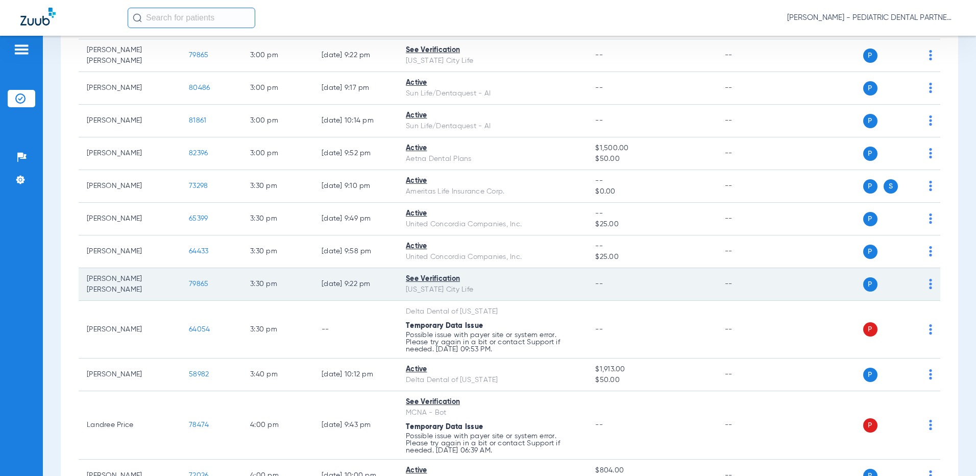
click at [199, 280] on span "79865" at bounding box center [198, 283] width 19 height 7
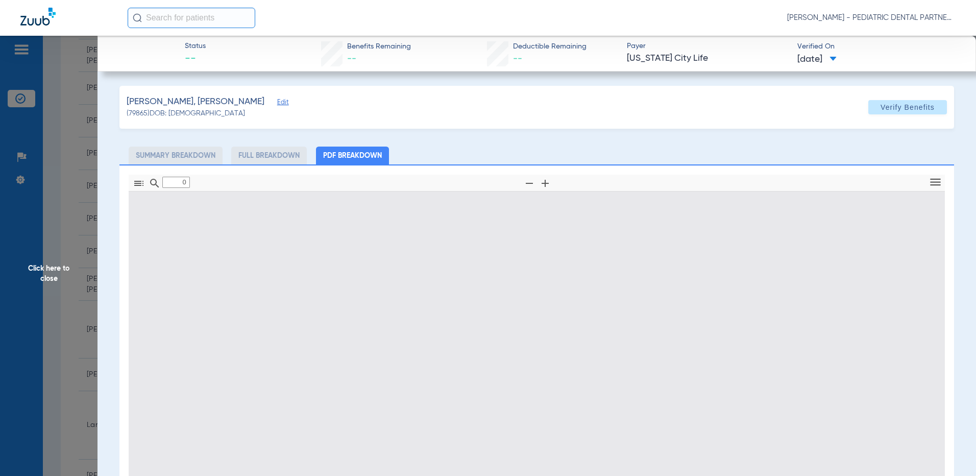
type input "1"
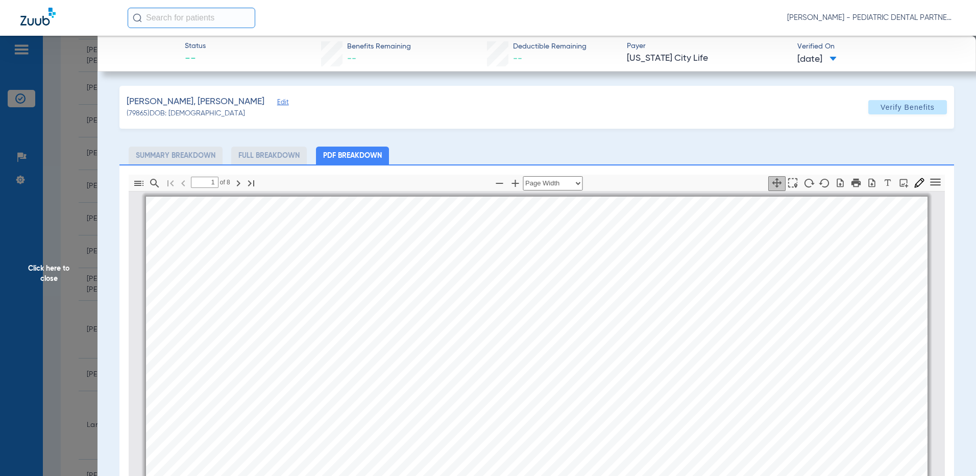
scroll to position [5, 0]
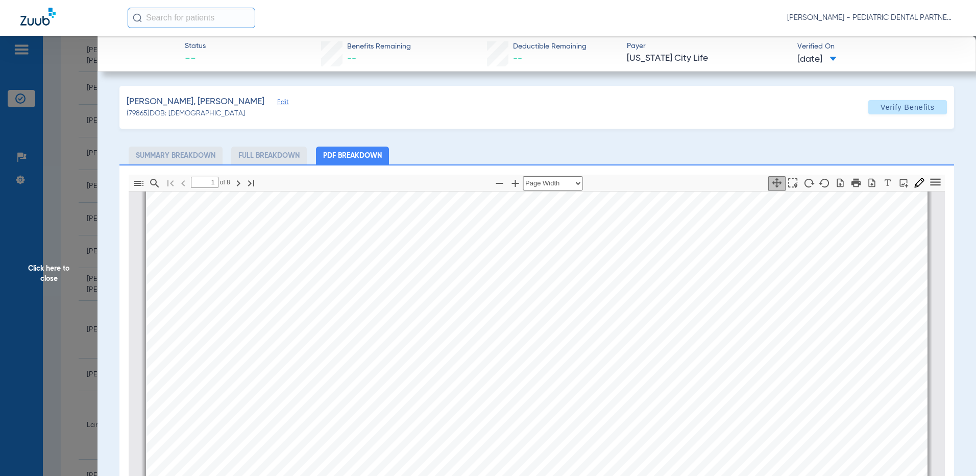
click at [46, 273] on span "Click here to close" at bounding box center [49, 274] width 98 height 476
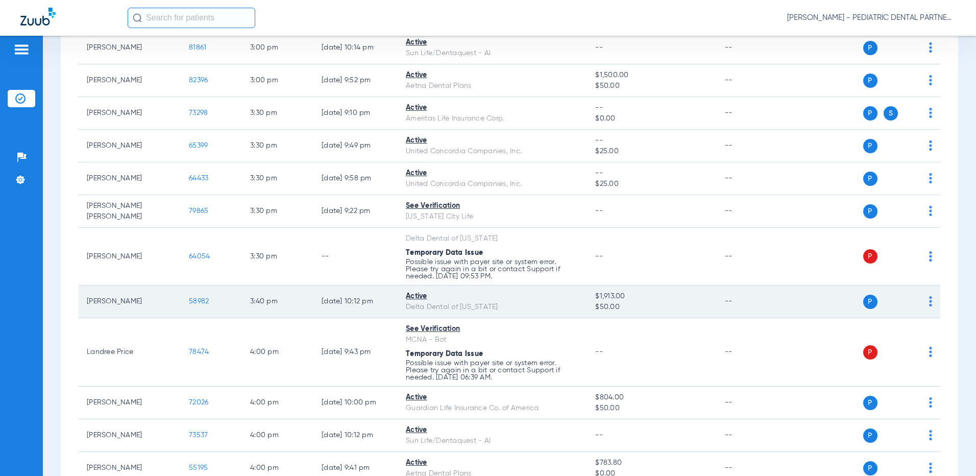
scroll to position [1940, 0]
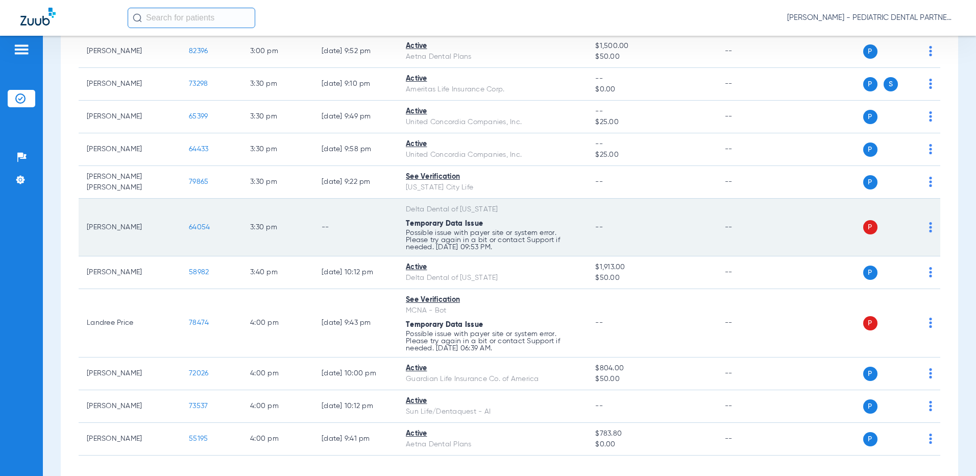
click at [200, 224] on span "64054" at bounding box center [199, 227] width 21 height 7
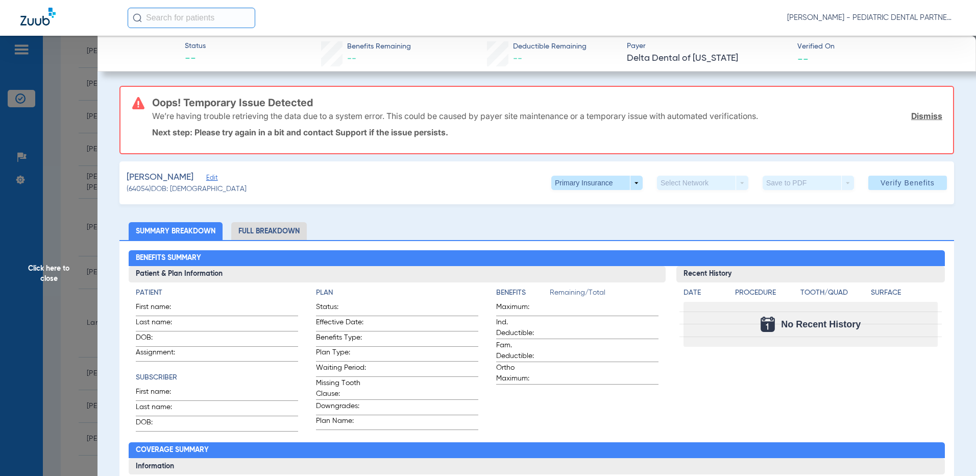
click at [45, 274] on span "Click here to close" at bounding box center [49, 274] width 98 height 476
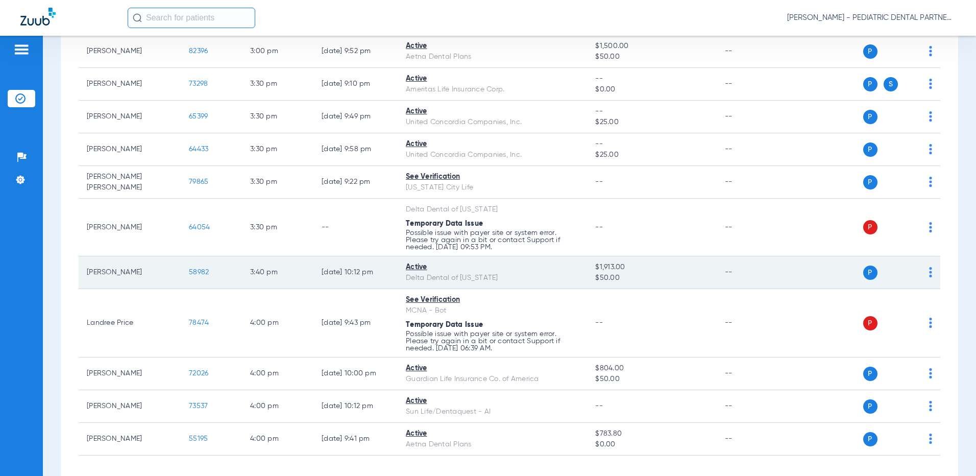
click at [207, 269] on span "58982" at bounding box center [199, 272] width 20 height 7
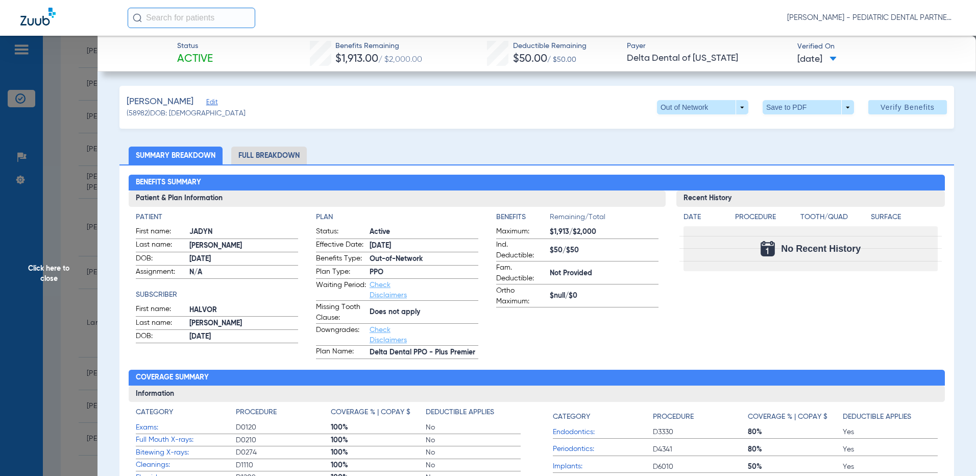
click at [49, 268] on span "Click here to close" at bounding box center [49, 274] width 98 height 476
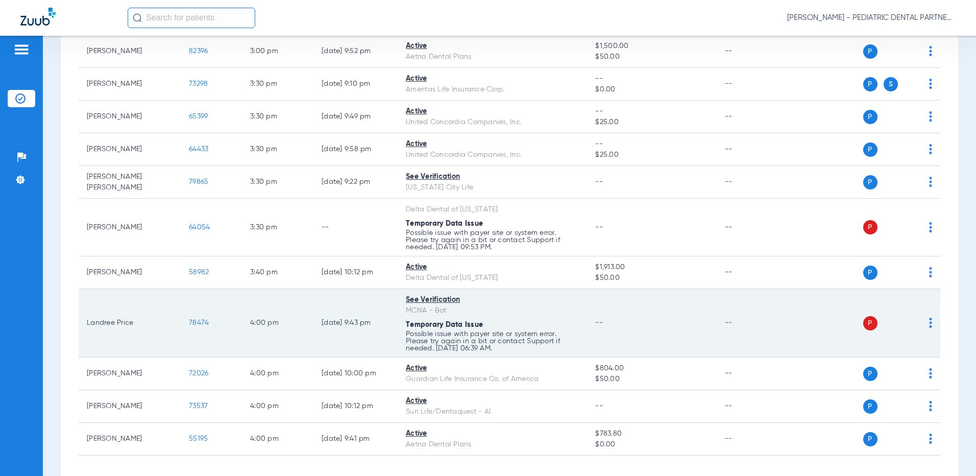
click at [204, 319] on span "78474" at bounding box center [199, 322] width 20 height 7
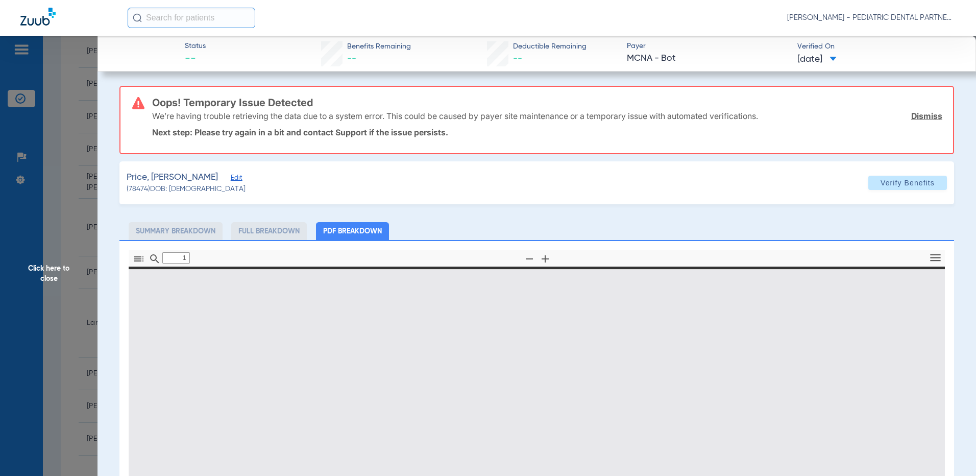
click at [46, 274] on span "Click here to close" at bounding box center [49, 274] width 98 height 476
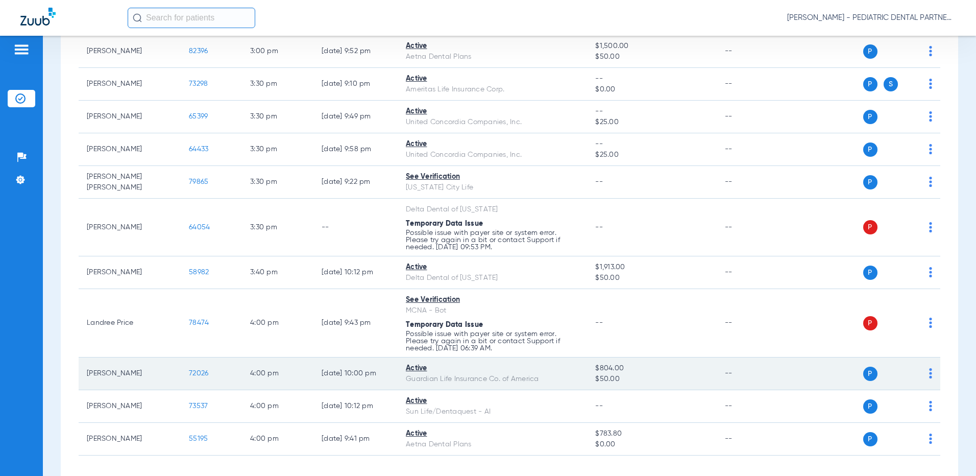
click at [201, 370] on span "72026" at bounding box center [198, 373] width 19 height 7
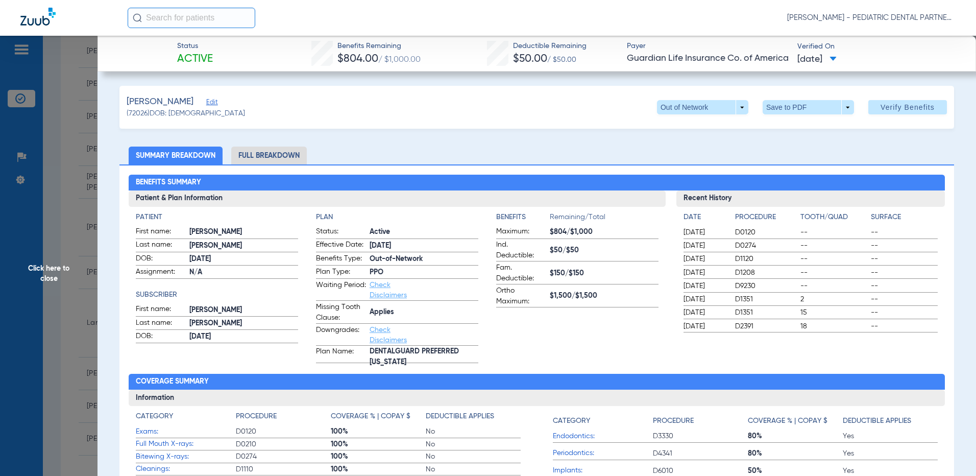
click at [59, 269] on span "Click here to close" at bounding box center [49, 274] width 98 height 476
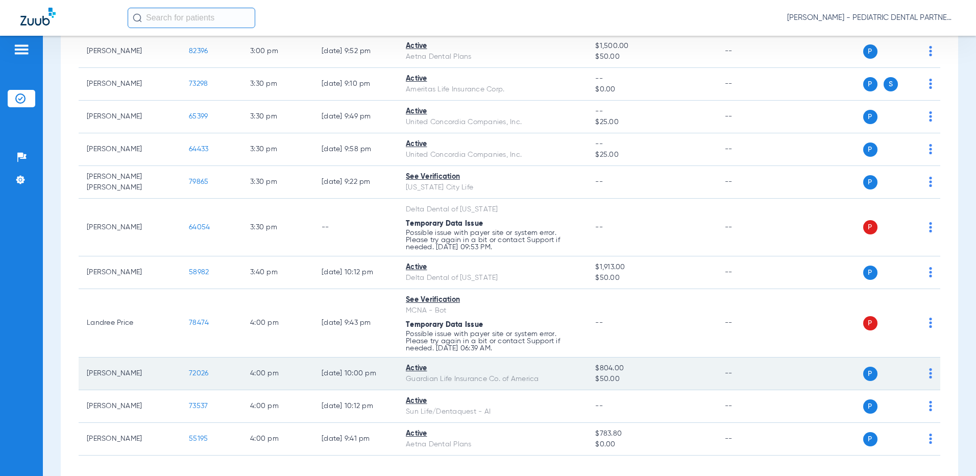
scroll to position [1981, 0]
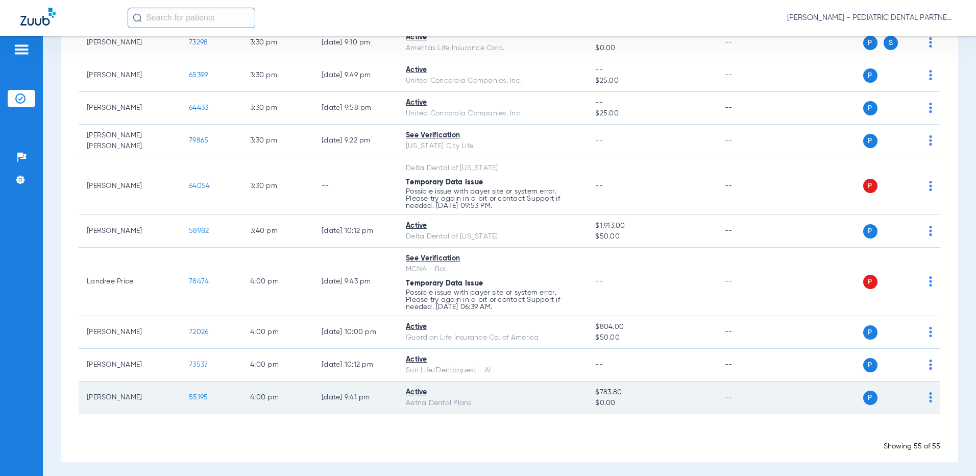
click at [193, 394] on span "55195" at bounding box center [198, 397] width 19 height 7
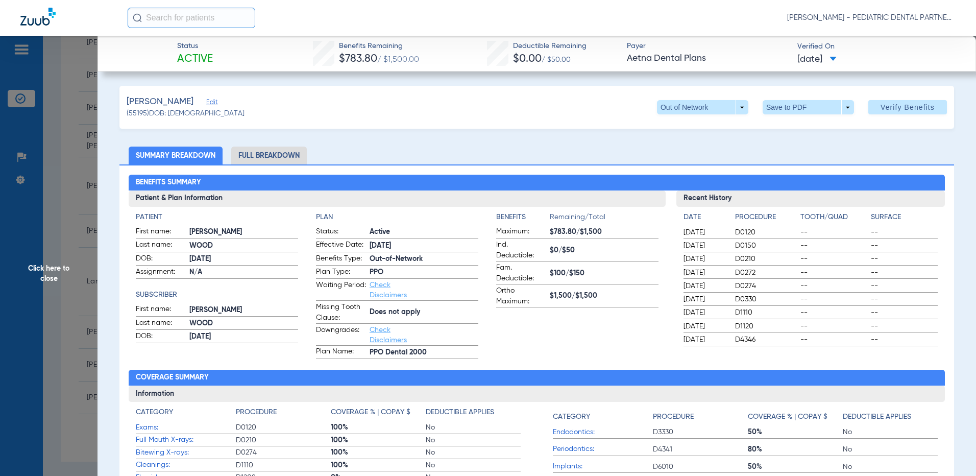
click at [61, 275] on span "Click here to close" at bounding box center [49, 274] width 98 height 476
